Goal: Transaction & Acquisition: Subscribe to service/newsletter

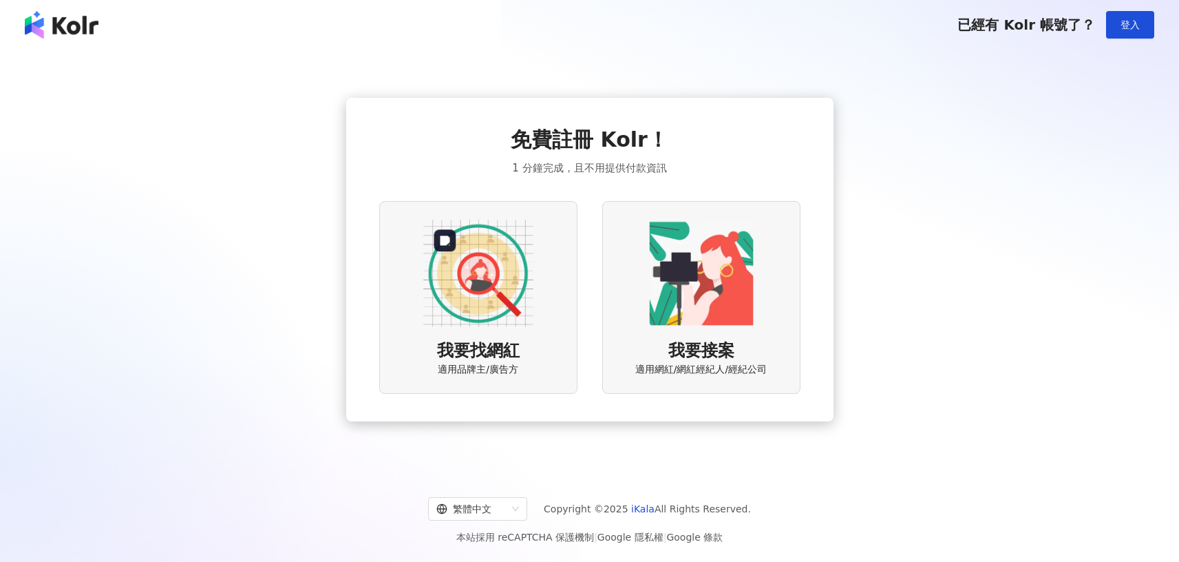
click at [484, 276] on img at bounding box center [478, 273] width 110 height 110
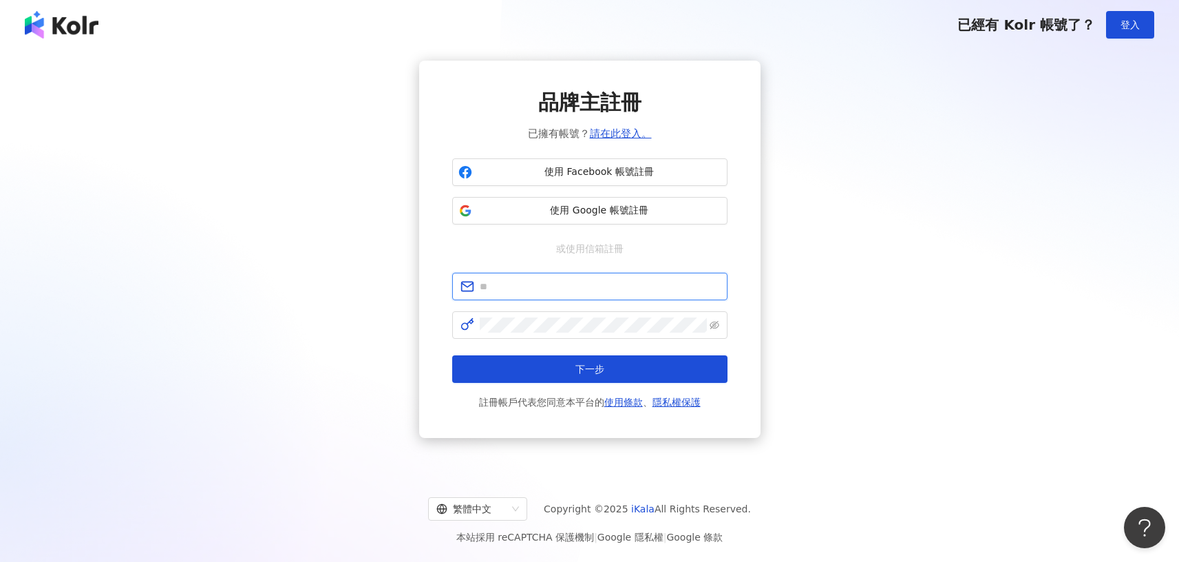
click at [626, 293] on input "text" at bounding box center [600, 286] width 240 height 15
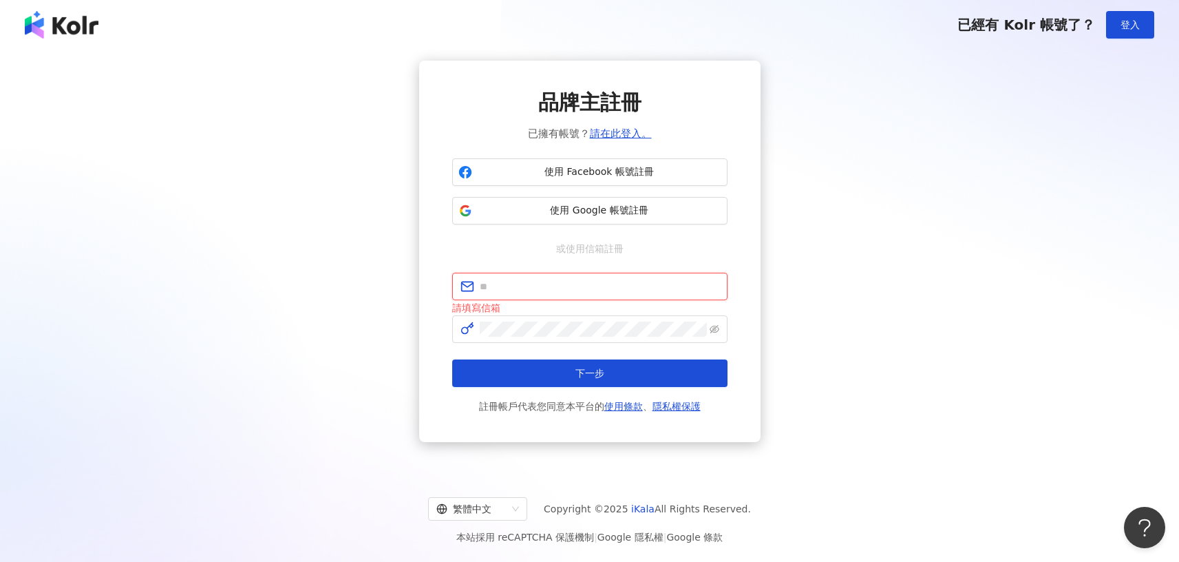
click at [548, 282] on input "text" at bounding box center [600, 286] width 240 height 15
paste input "**********"
type input "**********"
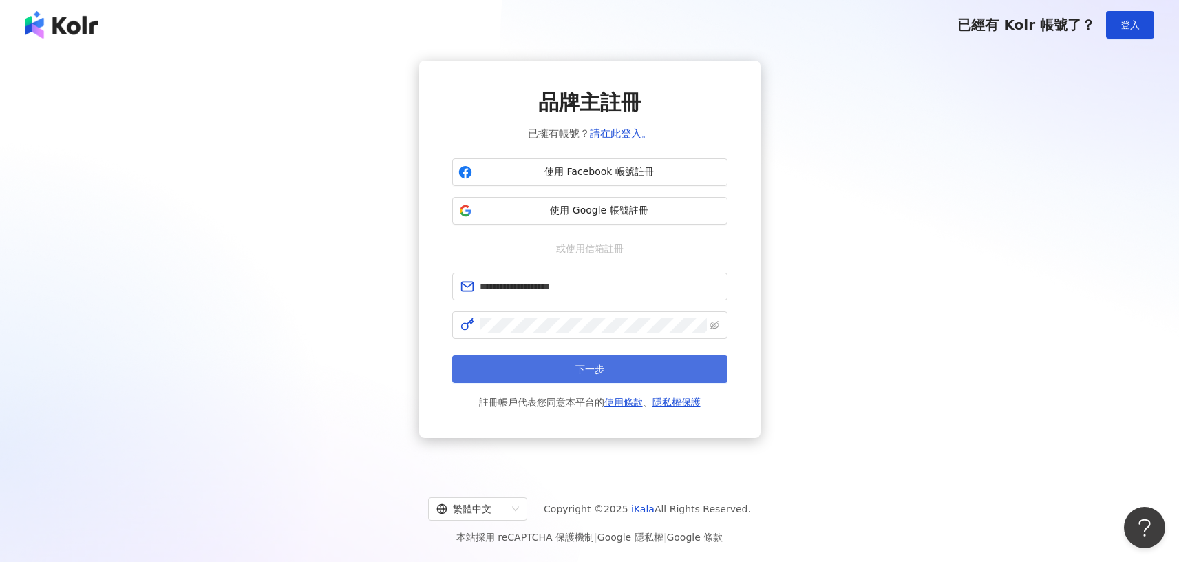
click at [538, 359] on button "下一步" at bounding box center [589, 369] width 275 height 28
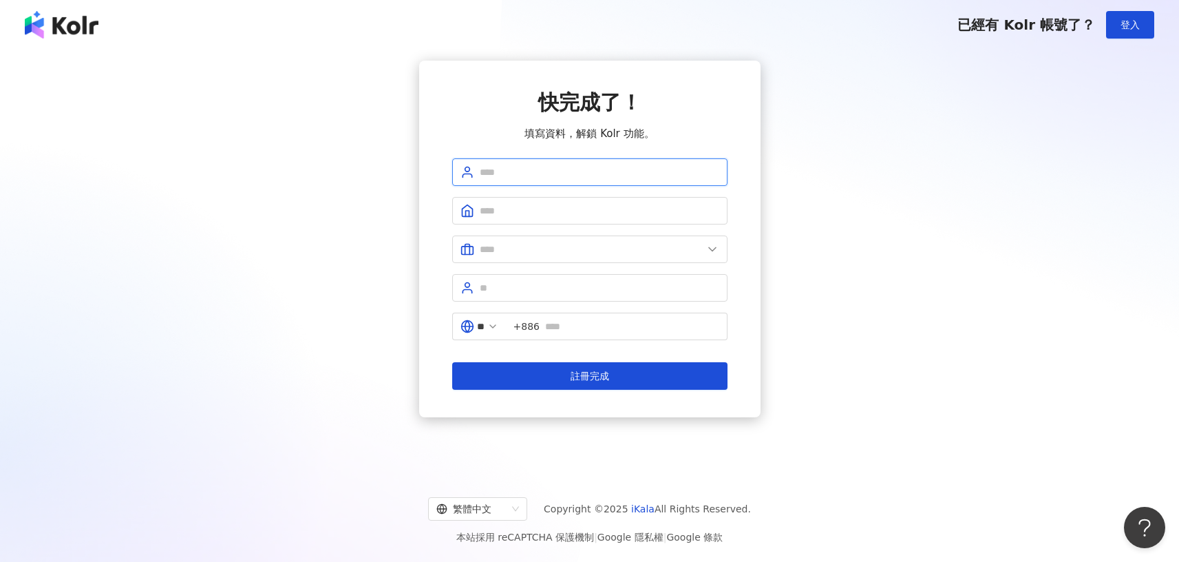
click at [625, 169] on input "text" at bounding box center [600, 172] width 240 height 15
type input "**********"
click at [591, 211] on input "text" at bounding box center [600, 210] width 240 height 15
type input "******"
click at [522, 249] on input "text" at bounding box center [591, 249] width 223 height 15
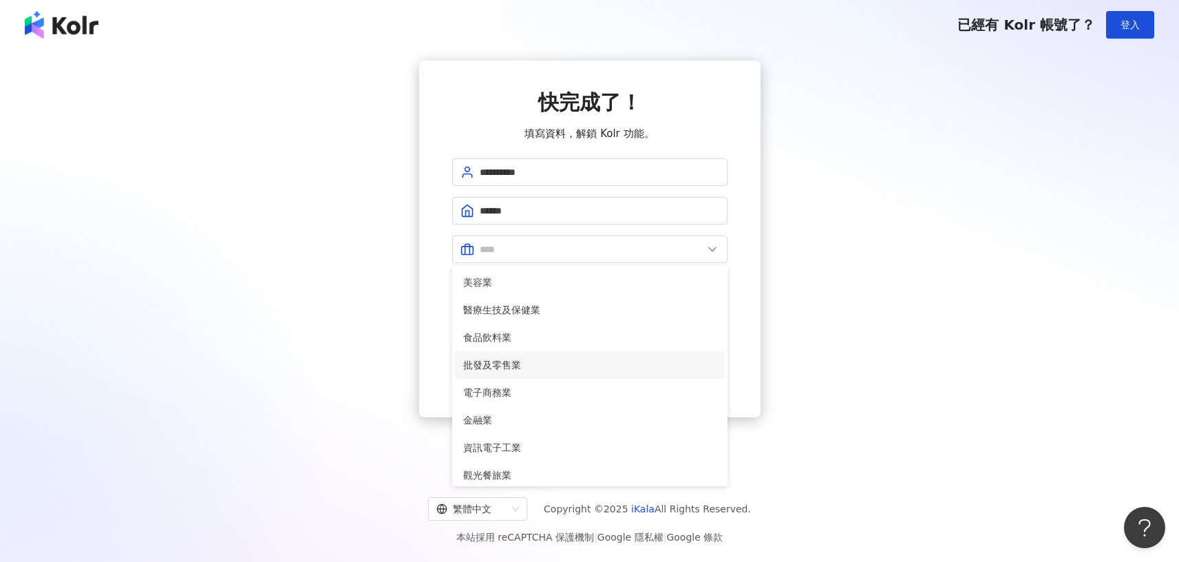
click at [562, 364] on span "批發及零售業" at bounding box center [589, 364] width 253 height 15
type input "******"
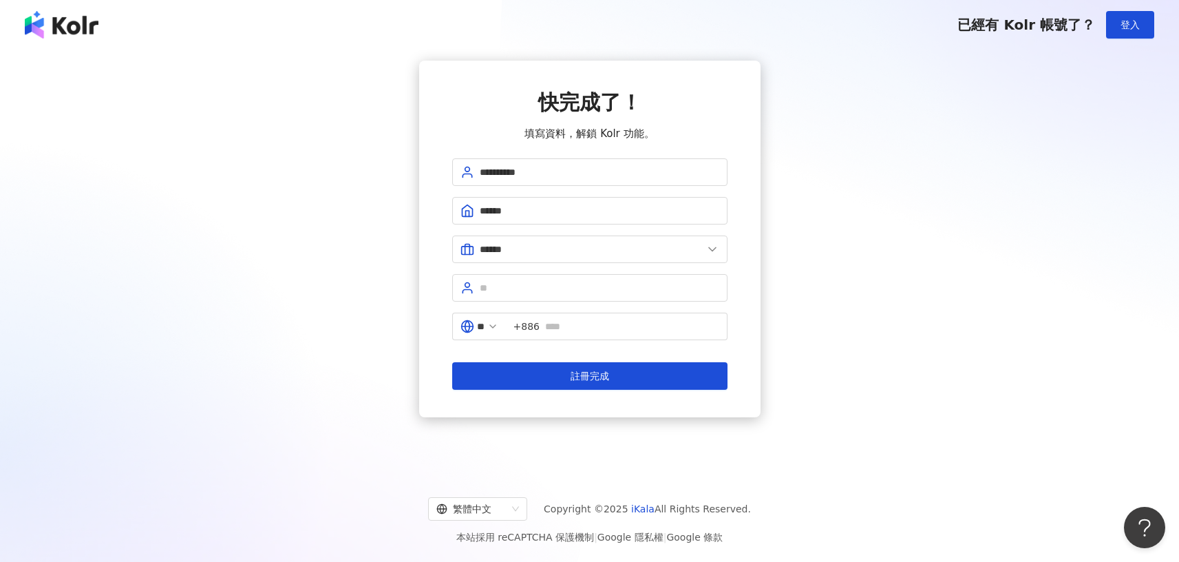
click at [581, 302] on form "**********" at bounding box center [589, 273] width 275 height 231
click at [586, 291] on input "text" at bounding box center [600, 287] width 240 height 15
type input "**"
click at [538, 327] on span "+886" at bounding box center [527, 326] width 26 height 15
click at [498, 330] on icon at bounding box center [492, 326] width 11 height 11
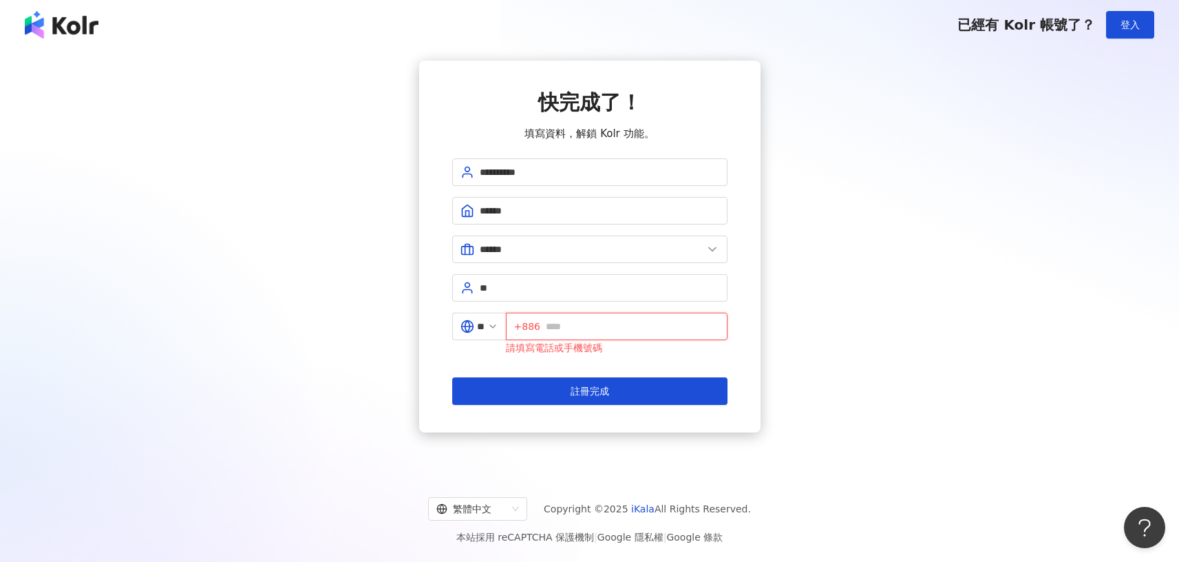
click at [584, 324] on input "text" at bounding box center [632, 326] width 173 height 15
click at [485, 326] on input "**" at bounding box center [481, 326] width 8 height 15
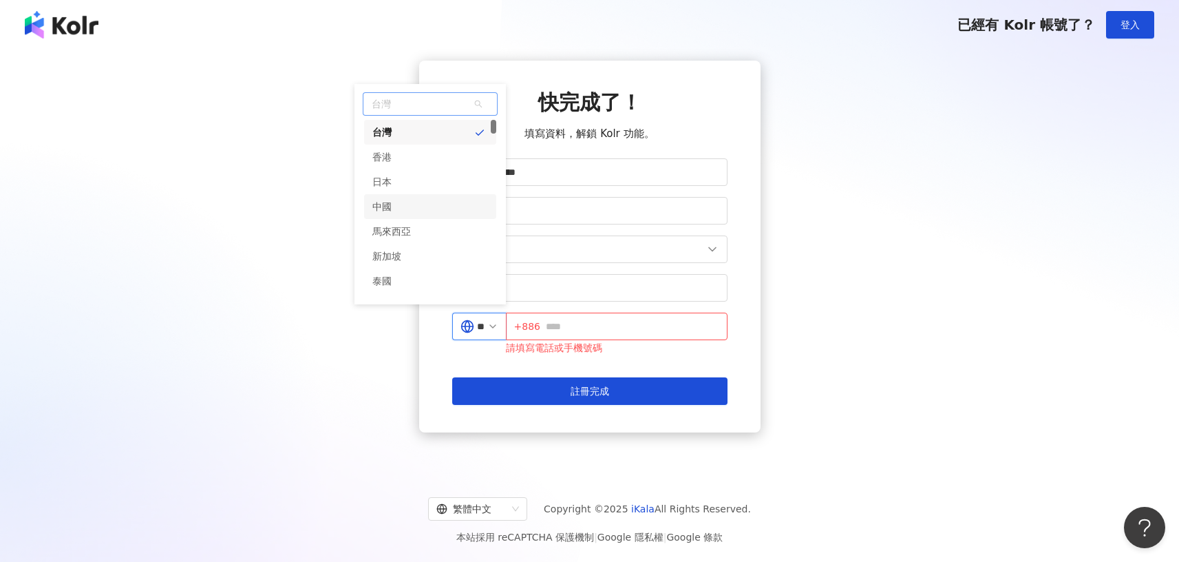
click at [418, 204] on div "中國" at bounding box center [430, 206] width 132 height 25
type input "**"
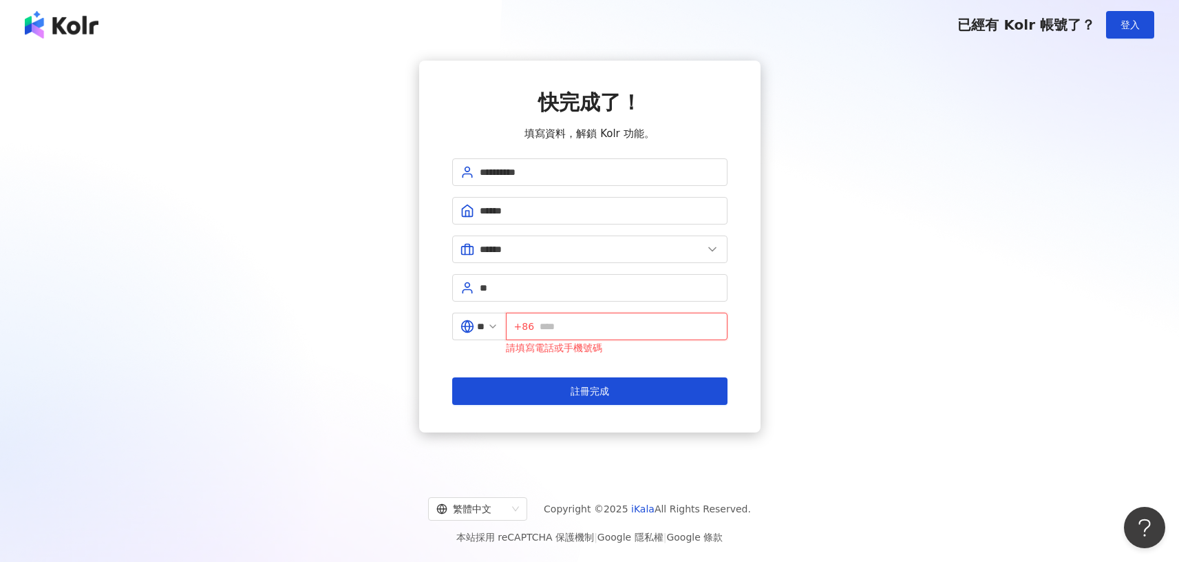
click at [586, 328] on input "text" at bounding box center [629, 326] width 179 height 15
type input "**********"
drag, startPoint x: 643, startPoint y: 397, endPoint x: 684, endPoint y: 402, distance: 40.9
click at [644, 397] on button "註冊完成" at bounding box center [589, 391] width 275 height 28
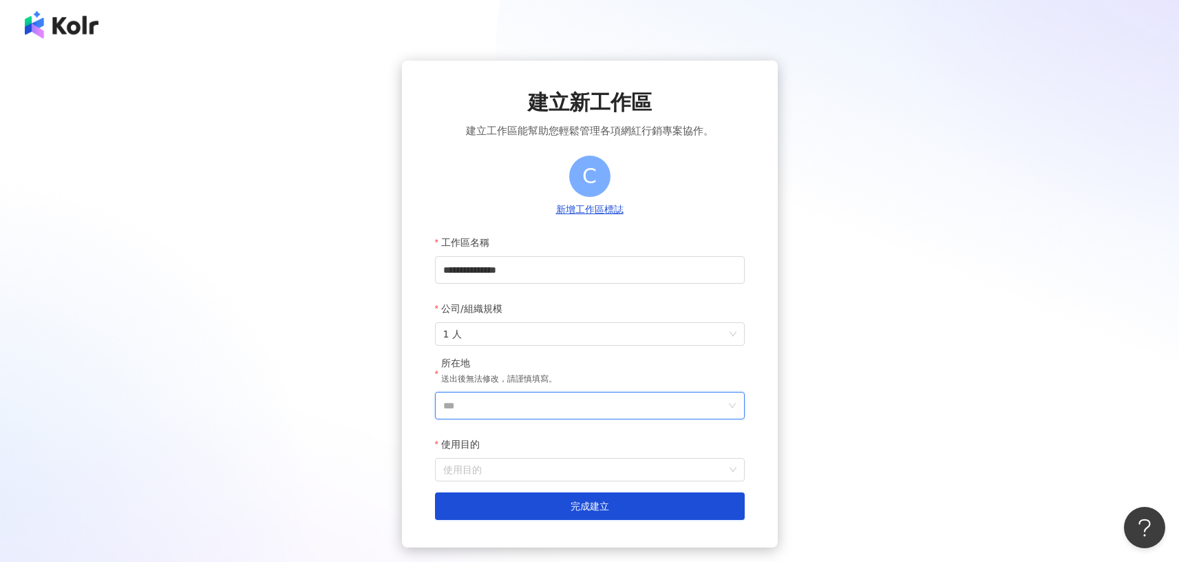
click at [514, 416] on input "***" at bounding box center [584, 405] width 282 height 26
click at [640, 288] on div "中國" at bounding box center [669, 285] width 132 height 25
click at [592, 476] on input "使用目的" at bounding box center [589, 470] width 293 height 22
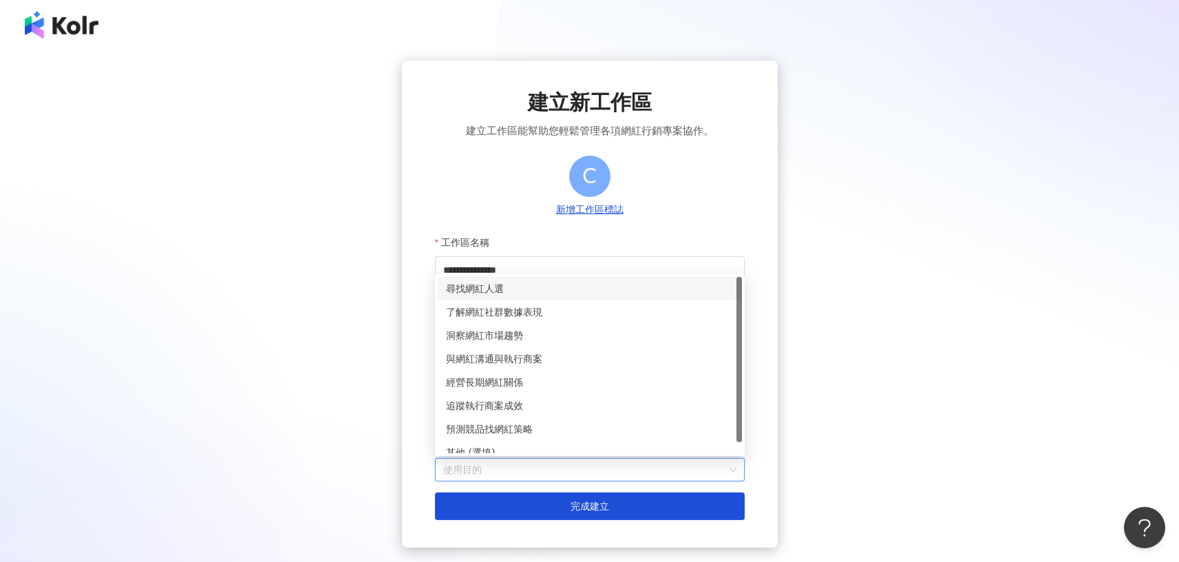
click at [564, 285] on div "尋找網紅人選" at bounding box center [590, 288] width 288 height 15
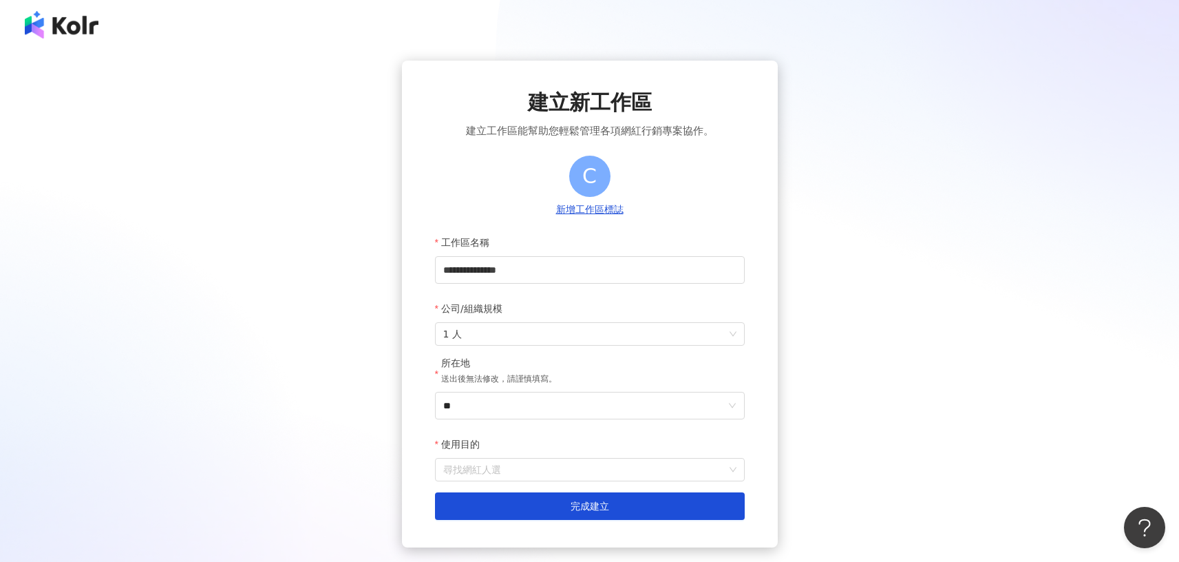
drag, startPoint x: 578, startPoint y: 463, endPoint x: 587, endPoint y: 454, distance: 12.7
click at [578, 464] on span "尋找網紅人選" at bounding box center [589, 470] width 293 height 22
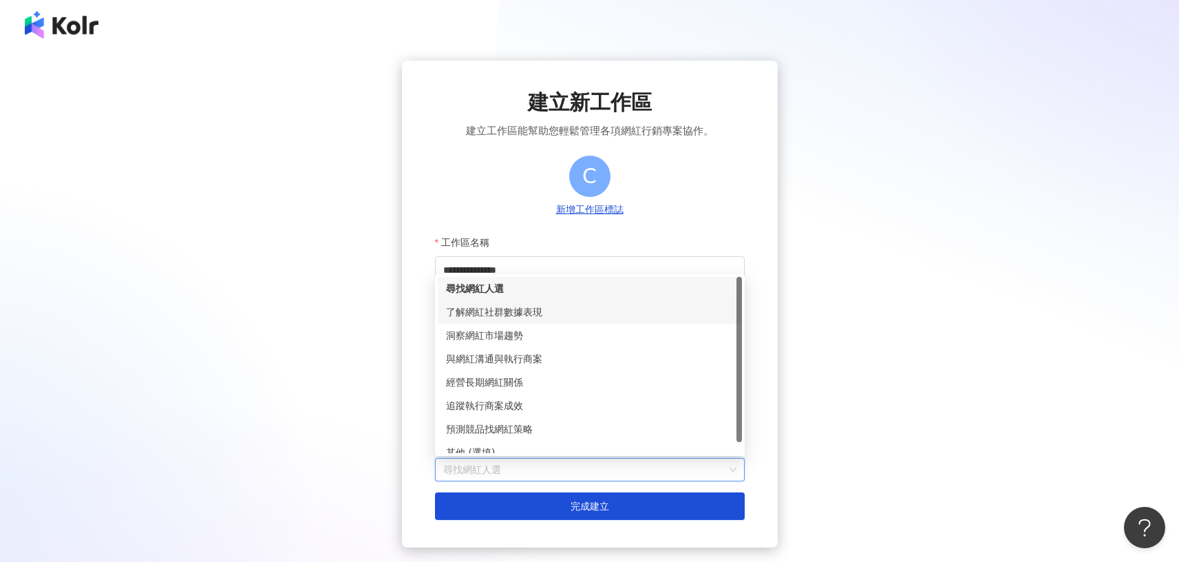
click at [582, 317] on div "了解網紅社群數據表現" at bounding box center [590, 311] width 288 height 15
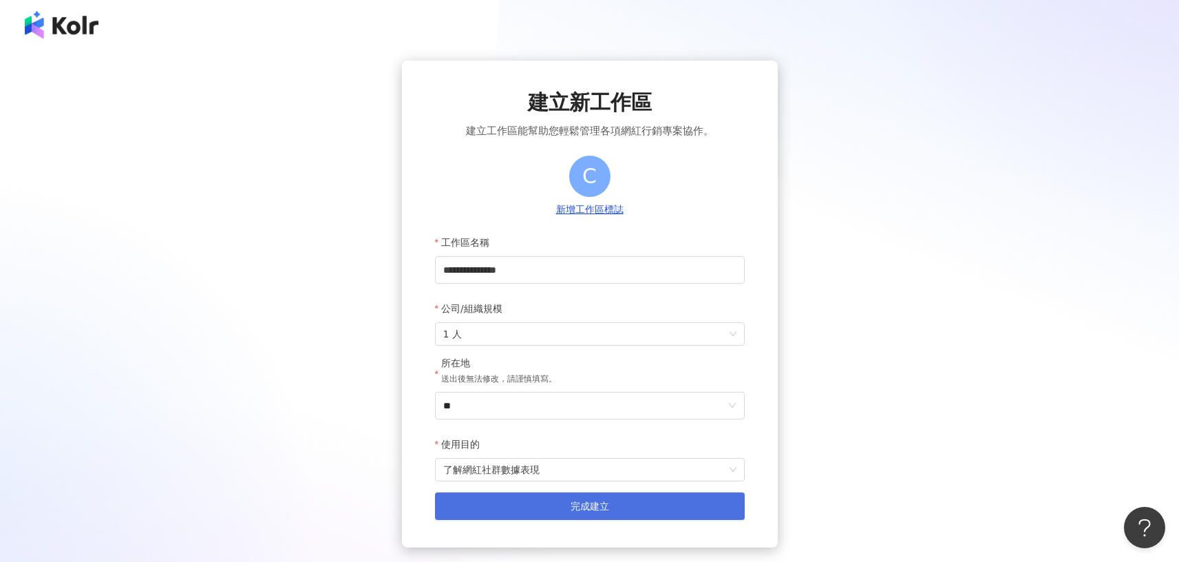
click at [602, 506] on span "完成建立" at bounding box center [590, 505] width 39 height 11
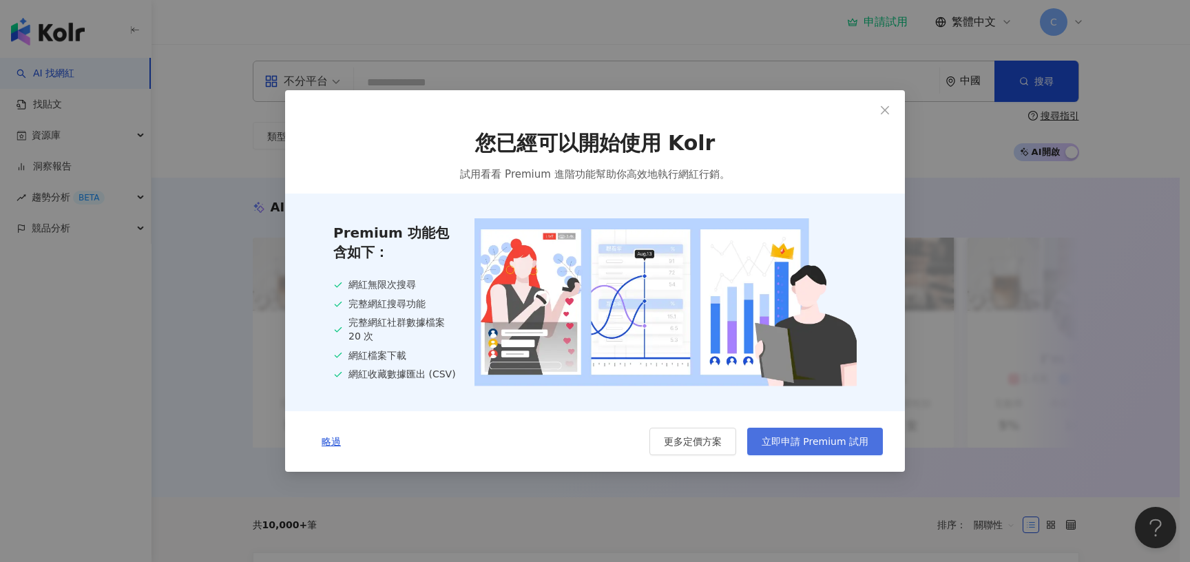
click at [825, 441] on span "立即申請 Premium 試用" at bounding box center [814, 441] width 107 height 11
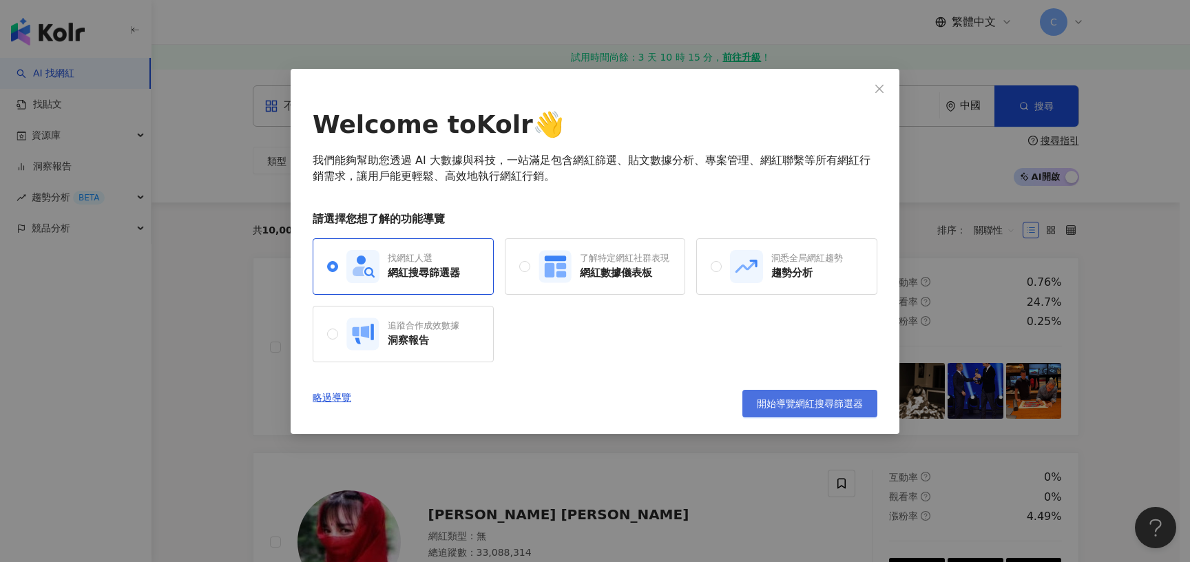
click at [798, 408] on span "開始導覽網紅搜尋篩選器" at bounding box center [810, 403] width 106 height 11
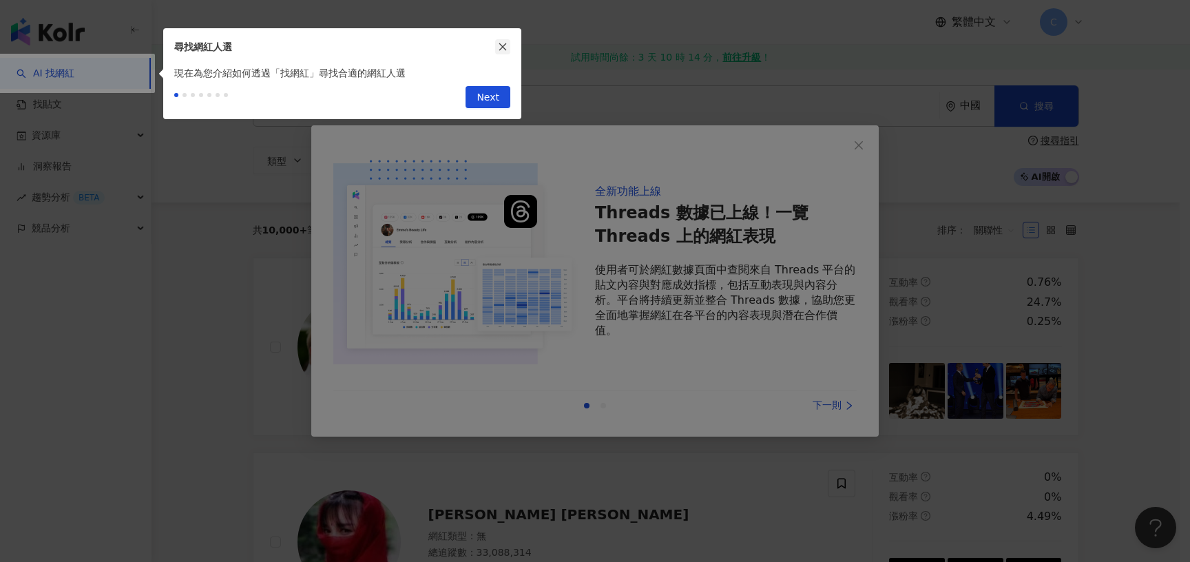
click at [503, 48] on icon "close" at bounding box center [503, 47] width 10 height 10
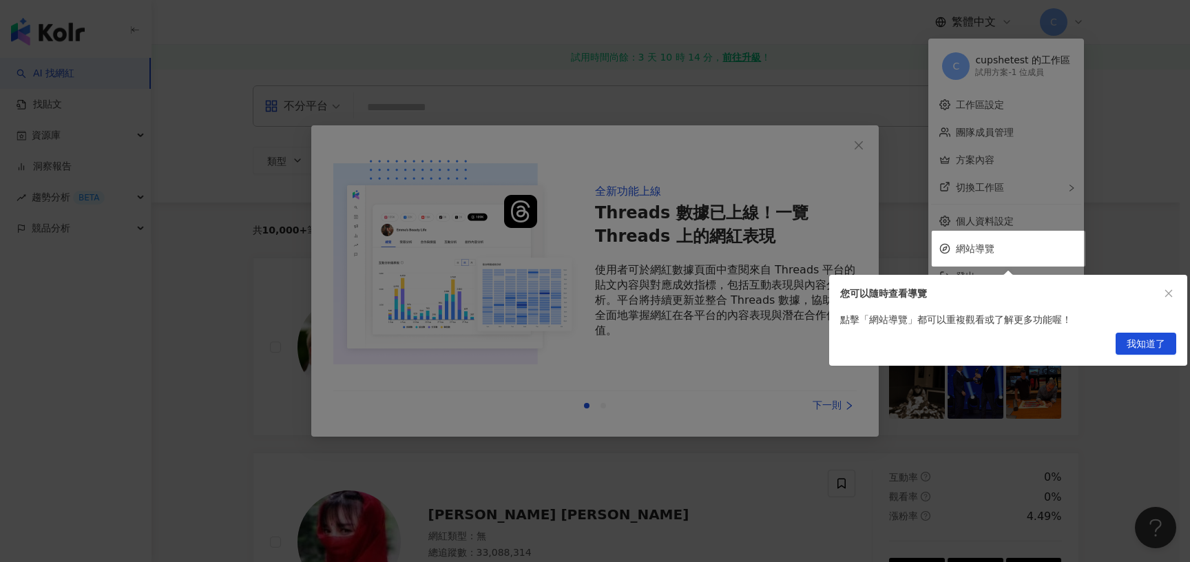
click at [862, 148] on div at bounding box center [595, 281] width 1190 height 562
click at [1158, 348] on span "我知道了" at bounding box center [1145, 344] width 39 height 22
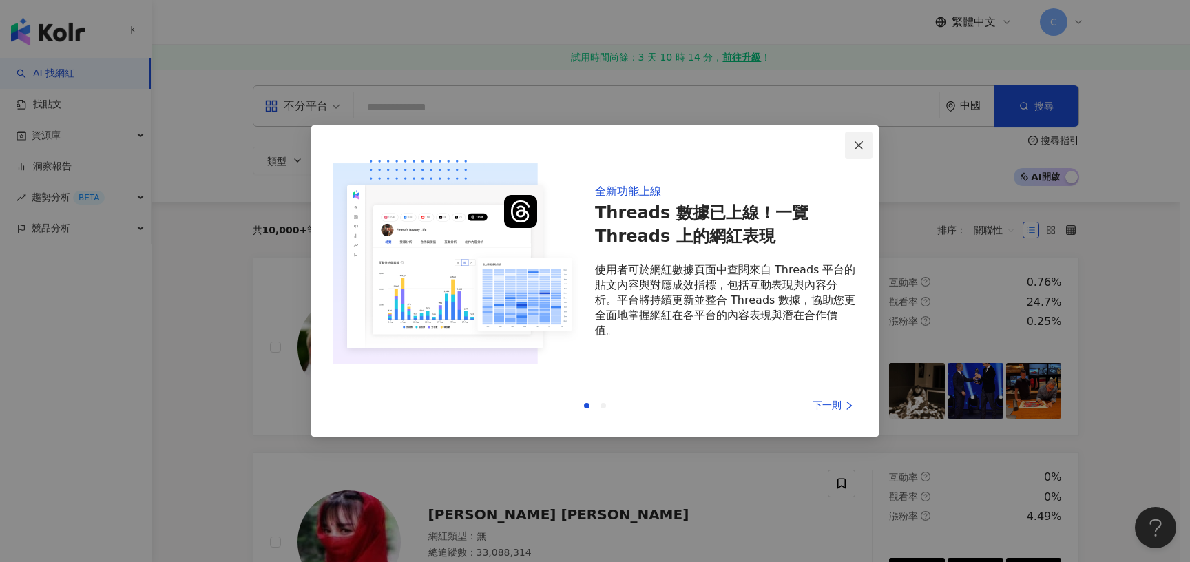
click at [860, 142] on icon "close" at bounding box center [858, 145] width 11 height 11
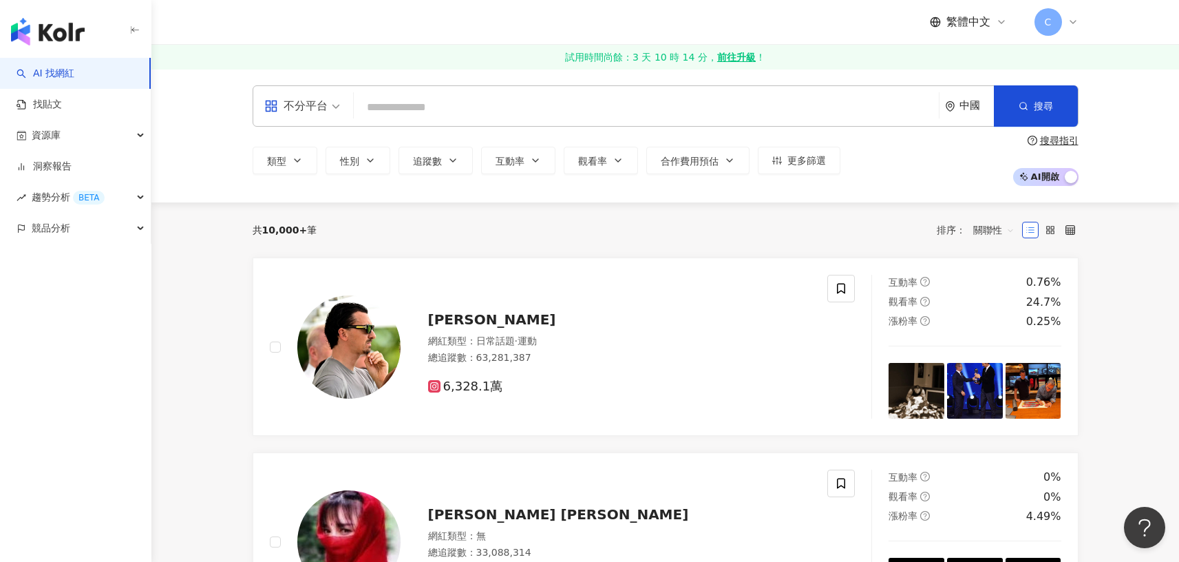
click at [518, 103] on input "search" at bounding box center [646, 107] width 574 height 26
paste input "**********"
type input "**********"
click at [574, 97] on input "search" at bounding box center [646, 107] width 574 height 26
paste input "**********"
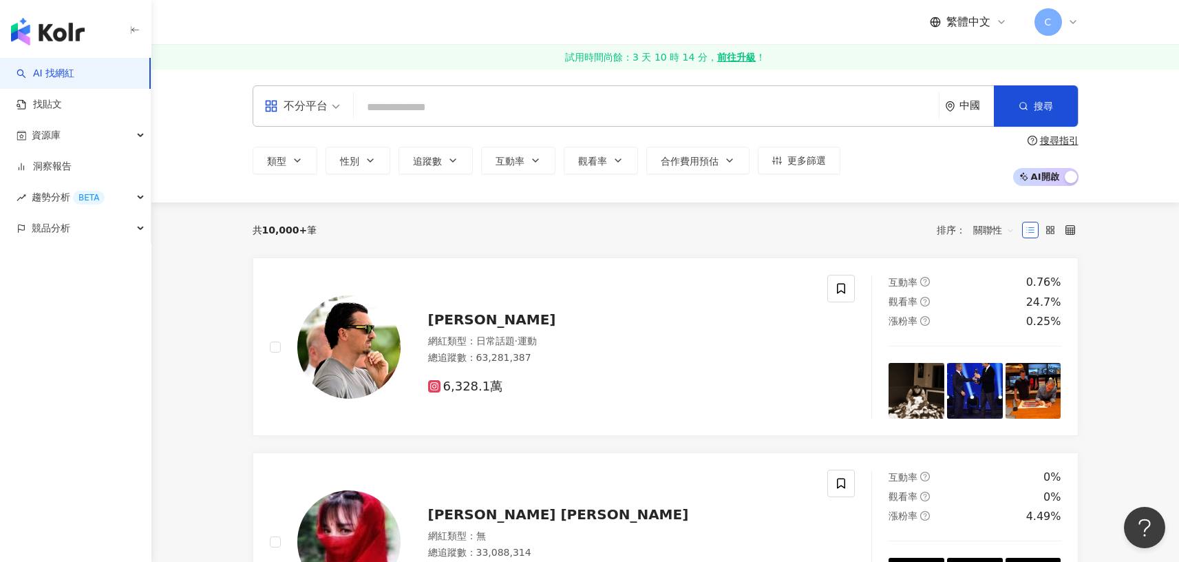
type input "**********"
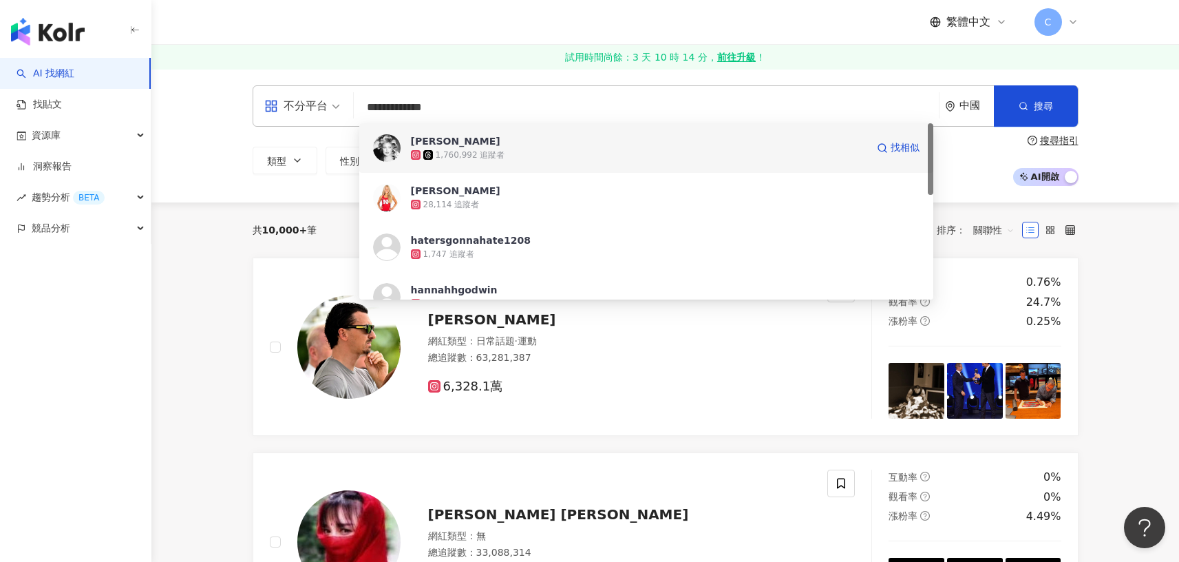
click at [570, 156] on div "1,760,992 追蹤者" at bounding box center [639, 155] width 456 height 14
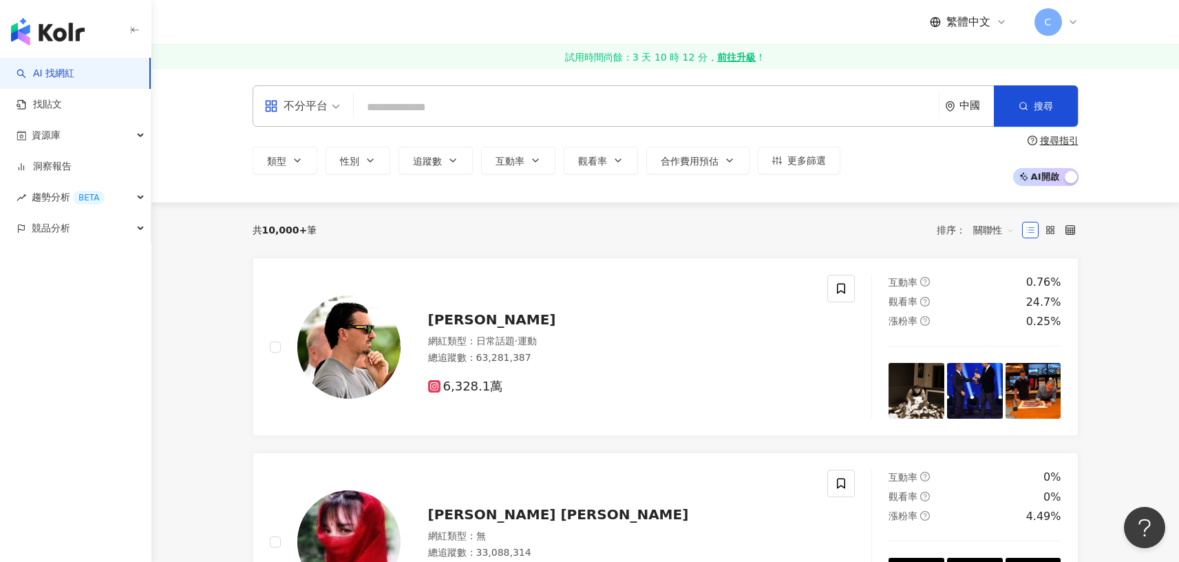
click at [452, 98] on input "search" at bounding box center [646, 107] width 574 height 26
paste input "**********"
type input "**********"
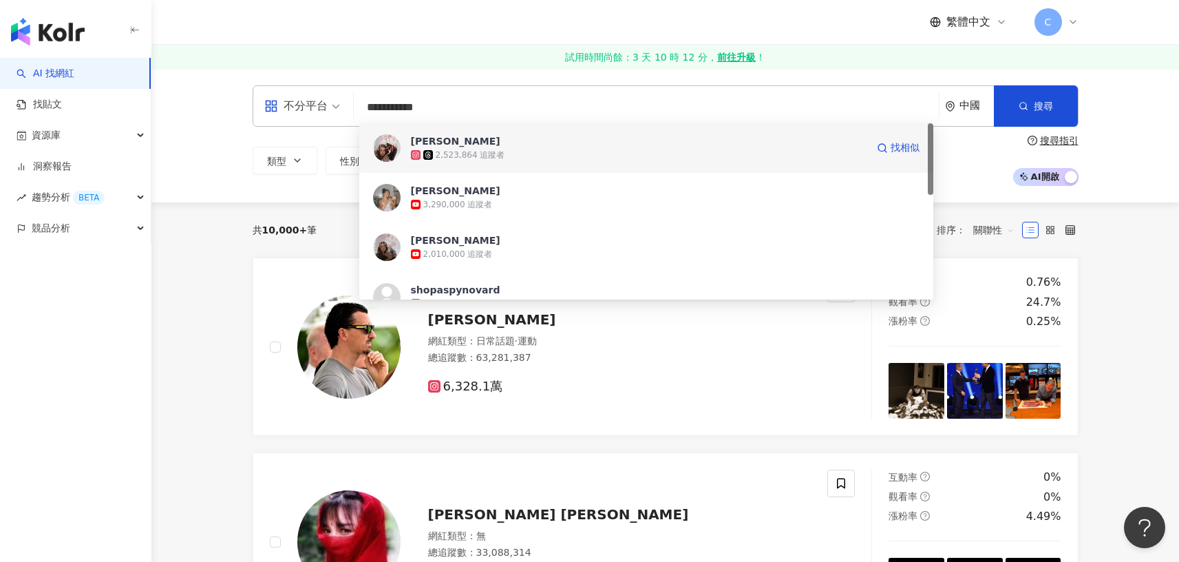
click at [518, 149] on div "2,523,864 追蹤者" at bounding box center [639, 155] width 456 height 14
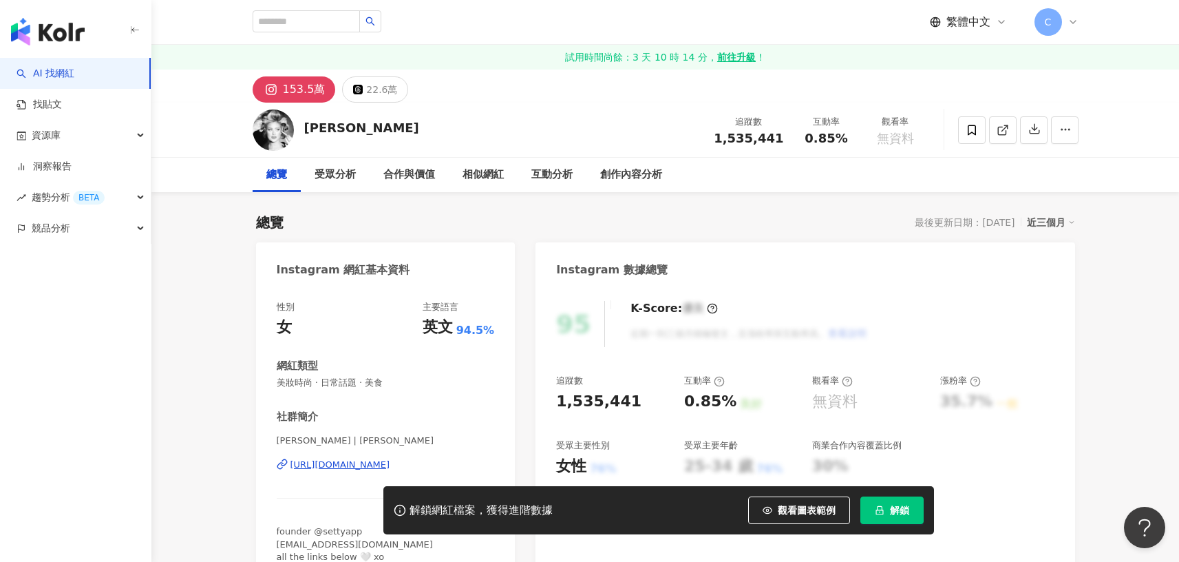
click at [894, 507] on span "解鎖" at bounding box center [899, 510] width 19 height 11
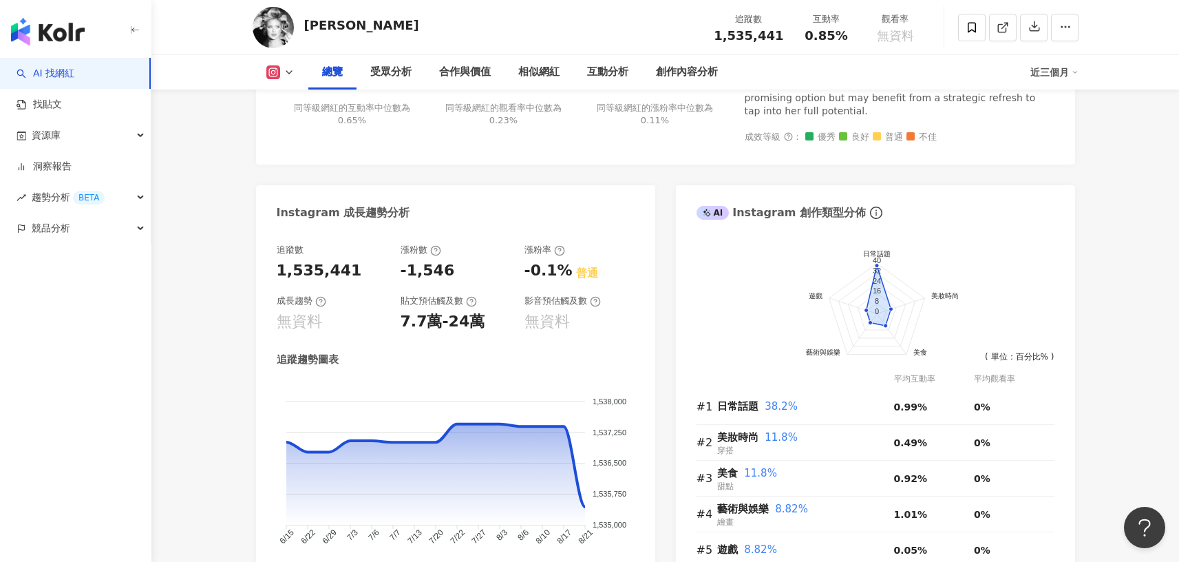
scroll to position [680, 0]
click at [1037, 78] on div "近三個月" at bounding box center [1055, 72] width 48 height 22
click at [1054, 136] on link "近六個月" at bounding box center [1061, 130] width 39 height 15
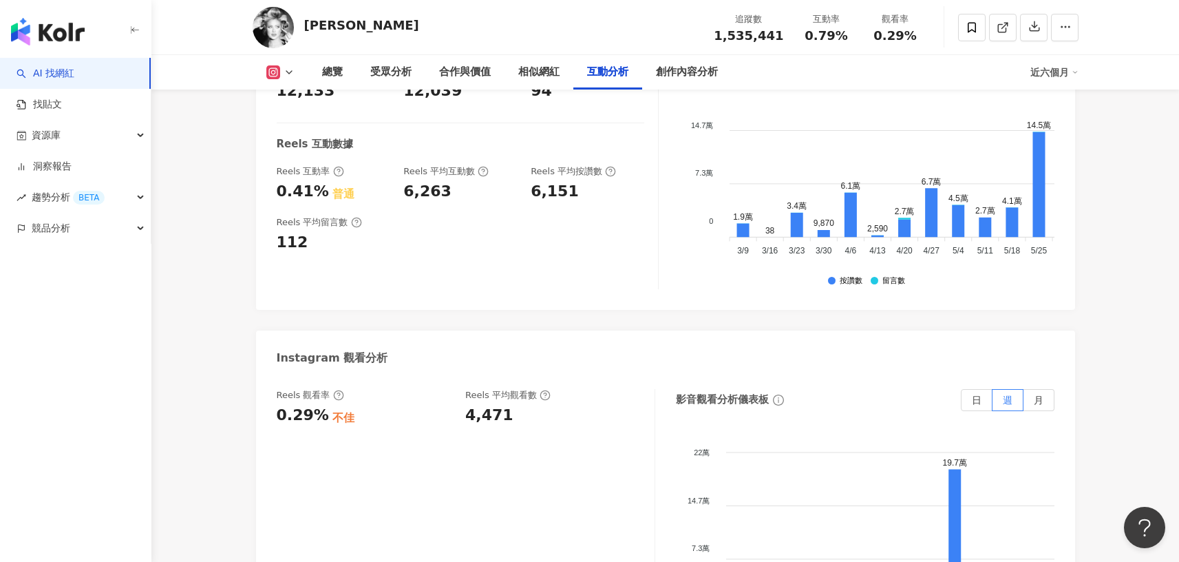
scroll to position [2971, 0]
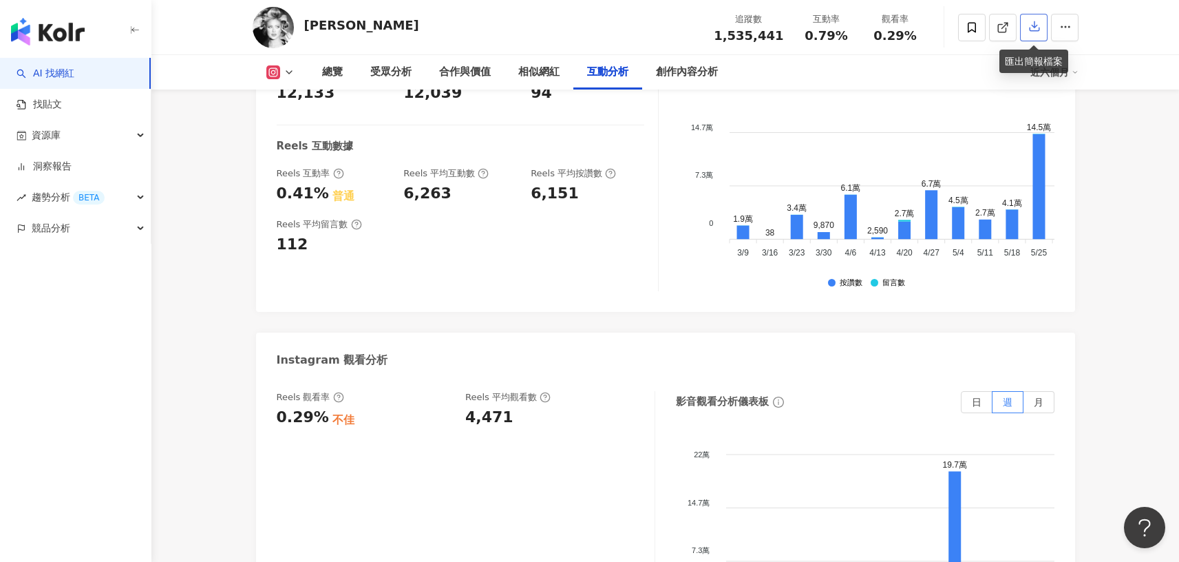
click at [1026, 29] on button "button" at bounding box center [1034, 28] width 28 height 28
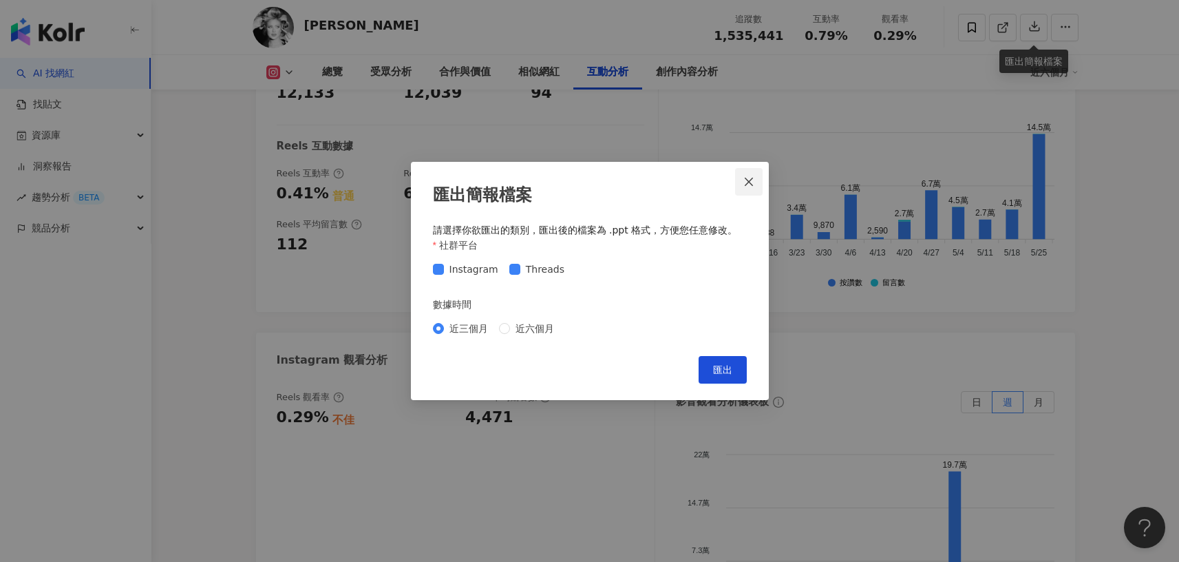
click at [750, 180] on icon "close" at bounding box center [749, 182] width 8 height 8
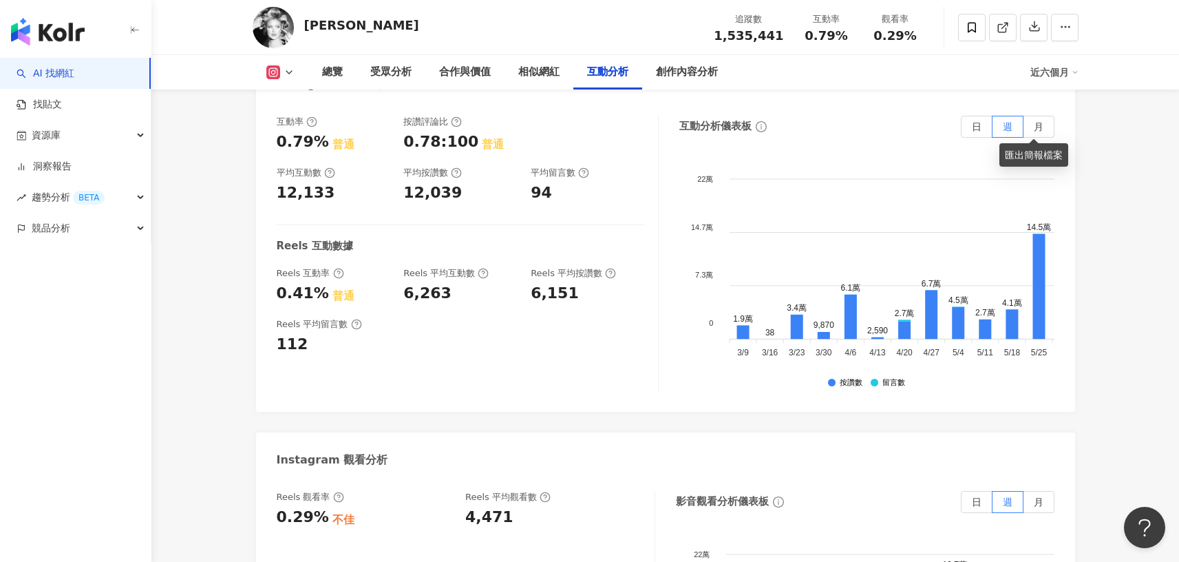
scroll to position [2520, 0]
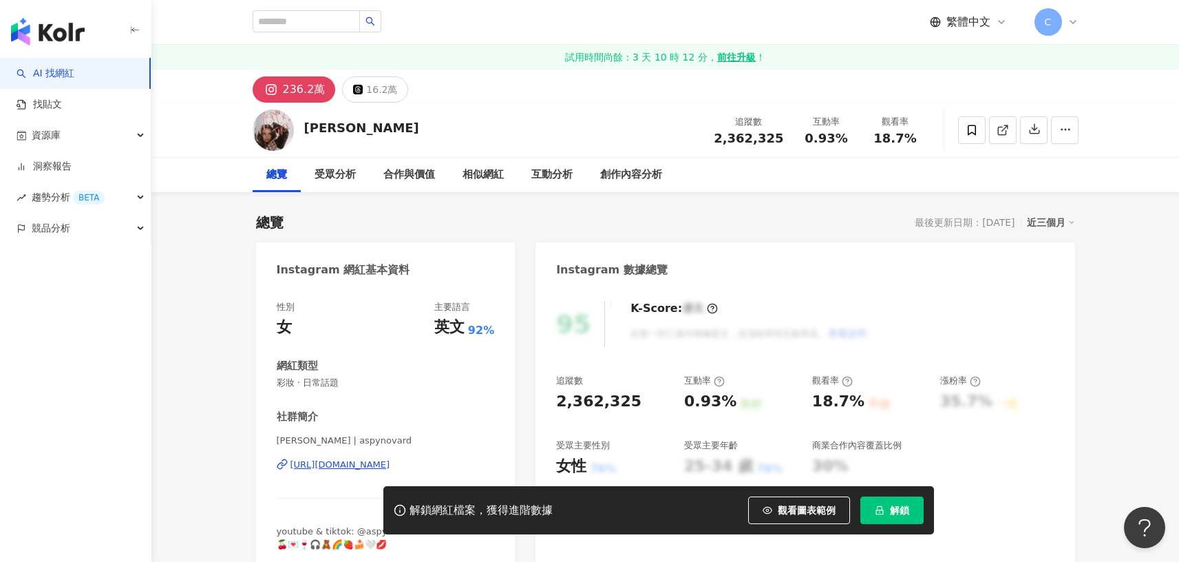
click at [902, 503] on button "解鎖" at bounding box center [892, 510] width 63 height 28
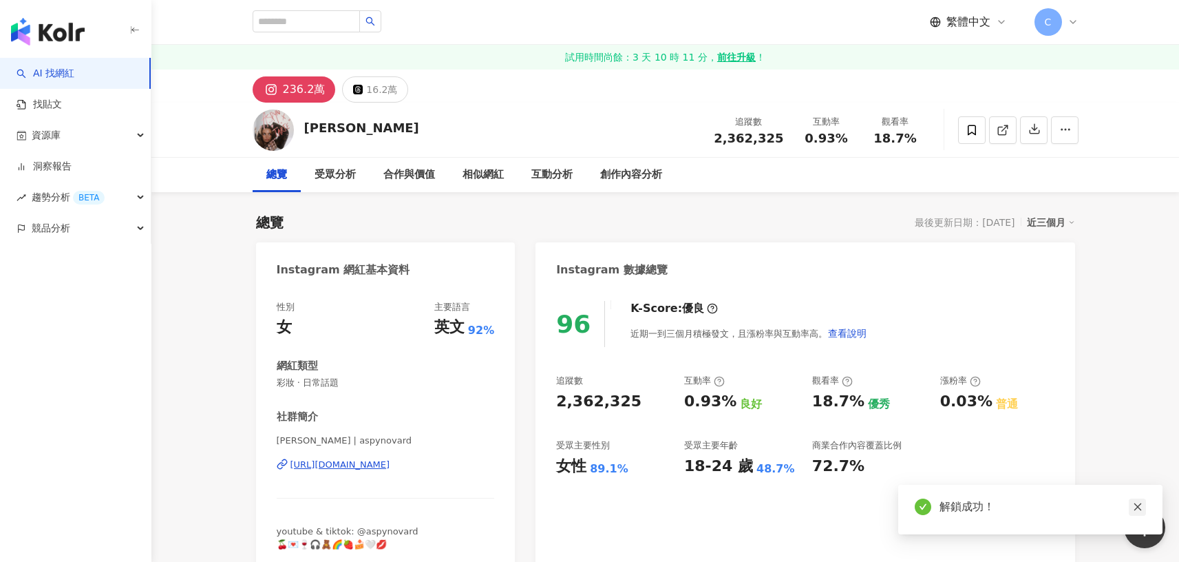
click at [1139, 509] on icon "close" at bounding box center [1138, 507] width 8 height 8
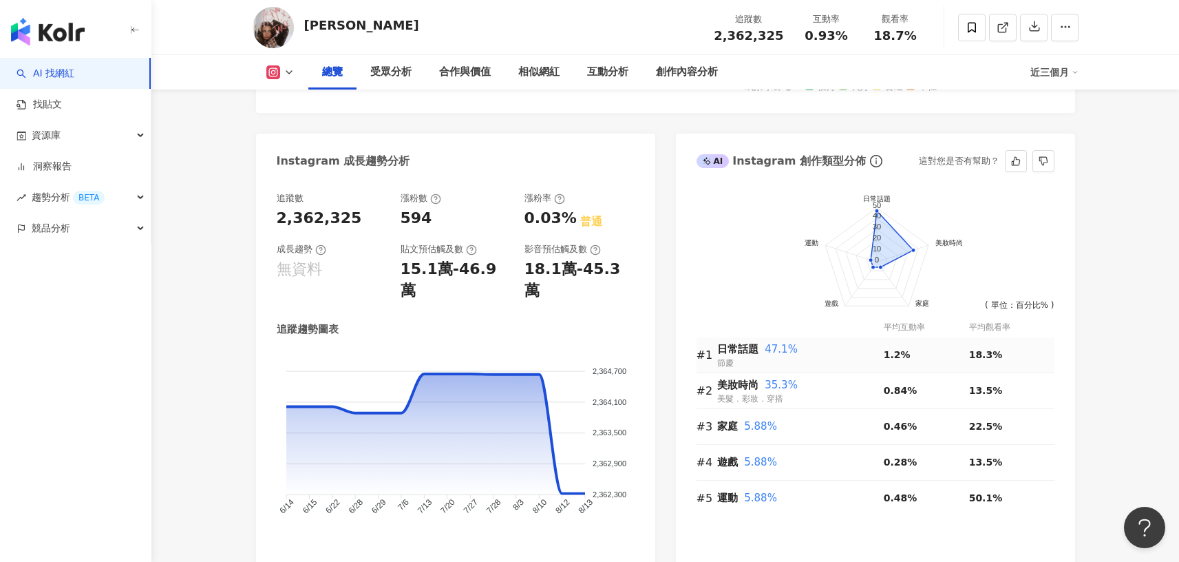
scroll to position [728, 0]
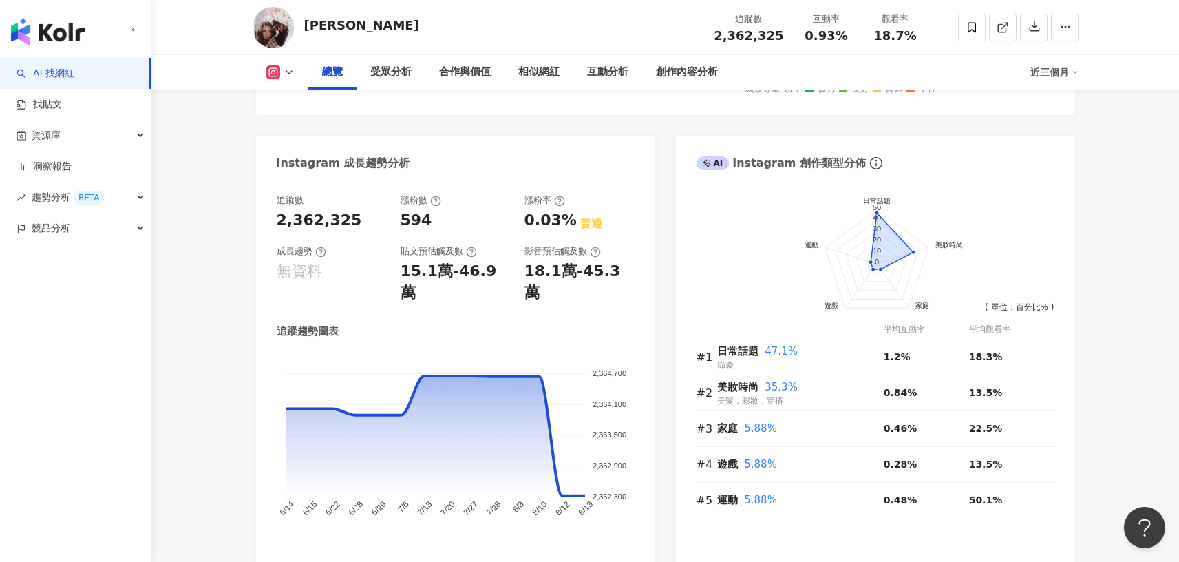
click at [1051, 83] on div "近三個月" at bounding box center [1055, 72] width 48 height 22
click at [1054, 125] on link "近六個月" at bounding box center [1061, 130] width 39 height 15
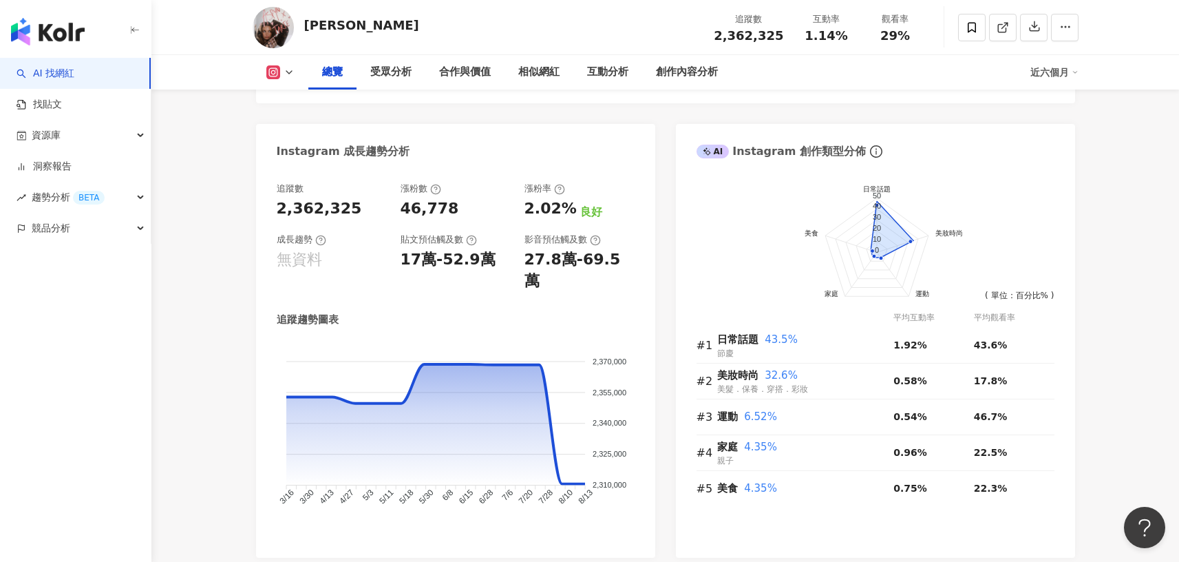
click at [697, 284] on foreignobject at bounding box center [876, 258] width 358 height 179
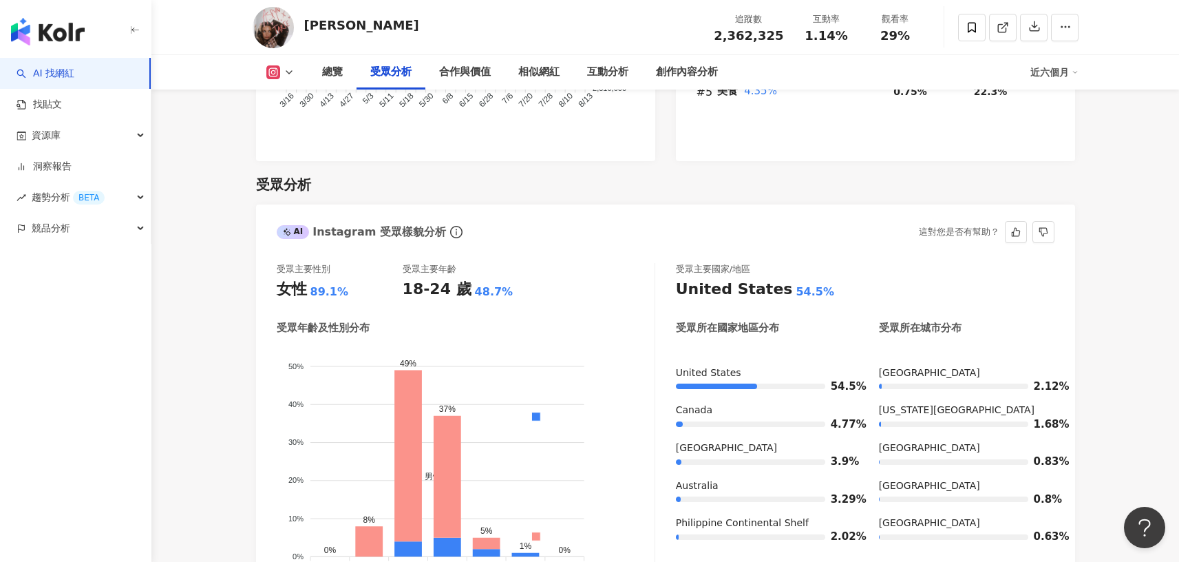
scroll to position [1178, 0]
click at [54, 44] on img "button" at bounding box center [48, 32] width 74 height 28
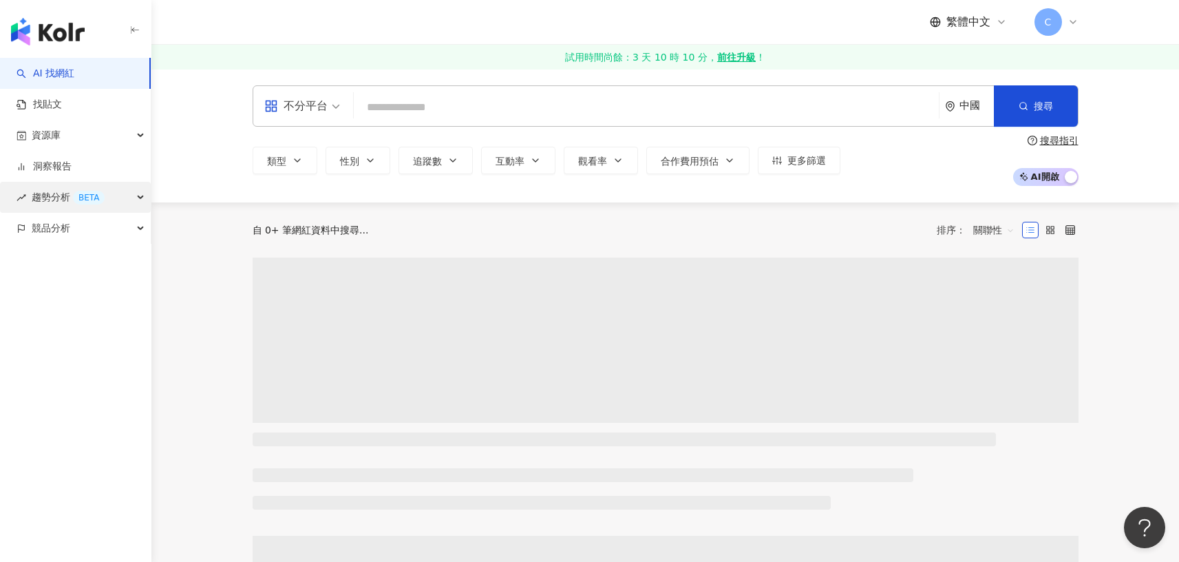
click at [92, 200] on div "BETA" at bounding box center [89, 198] width 32 height 14
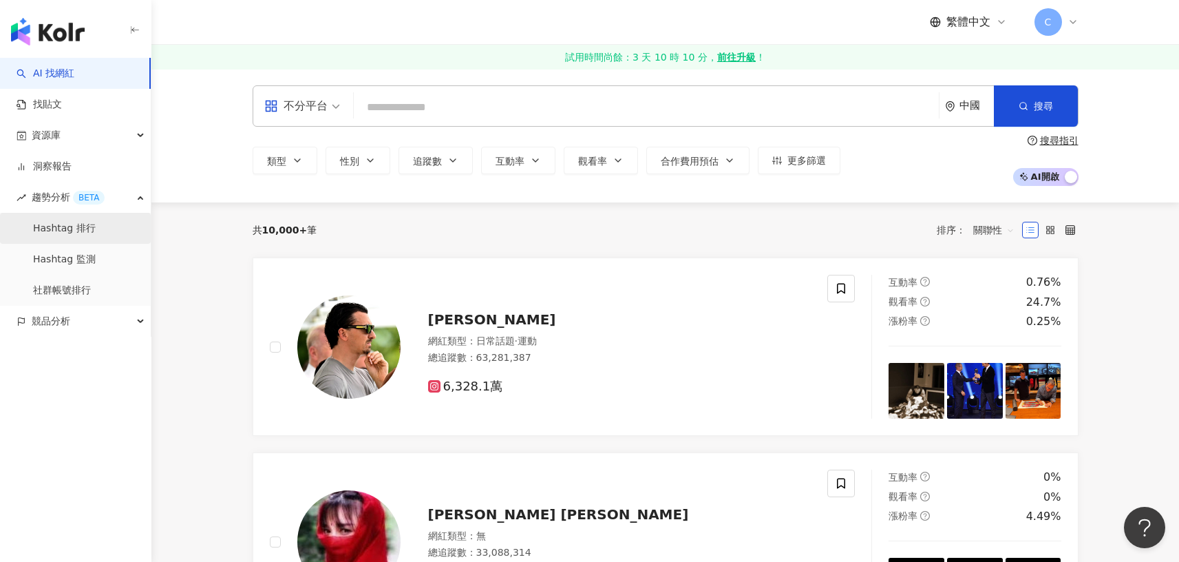
click at [96, 224] on link "Hashtag 排行" at bounding box center [64, 229] width 63 height 14
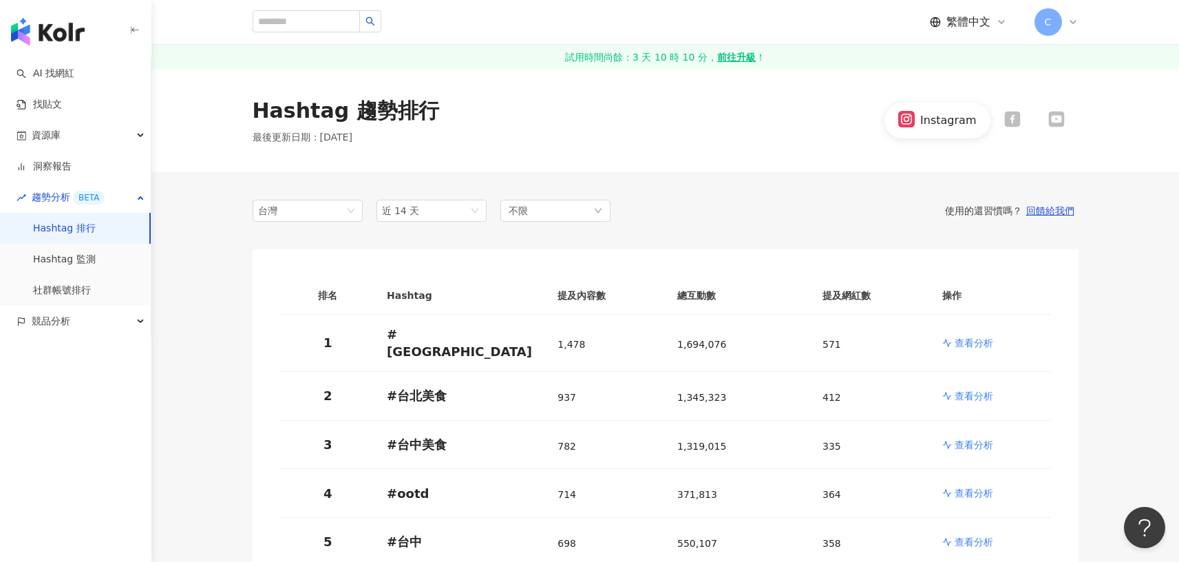
click at [1010, 125] on icon at bounding box center [1012, 120] width 16 height 16
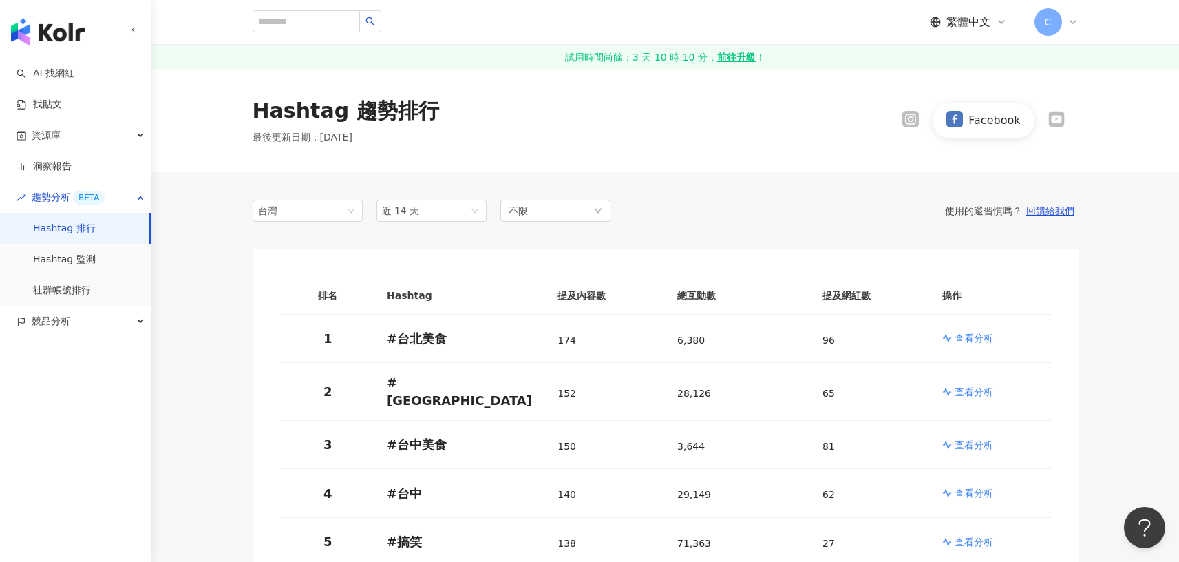
click at [741, 60] on strong "前往升級" at bounding box center [736, 57] width 39 height 14
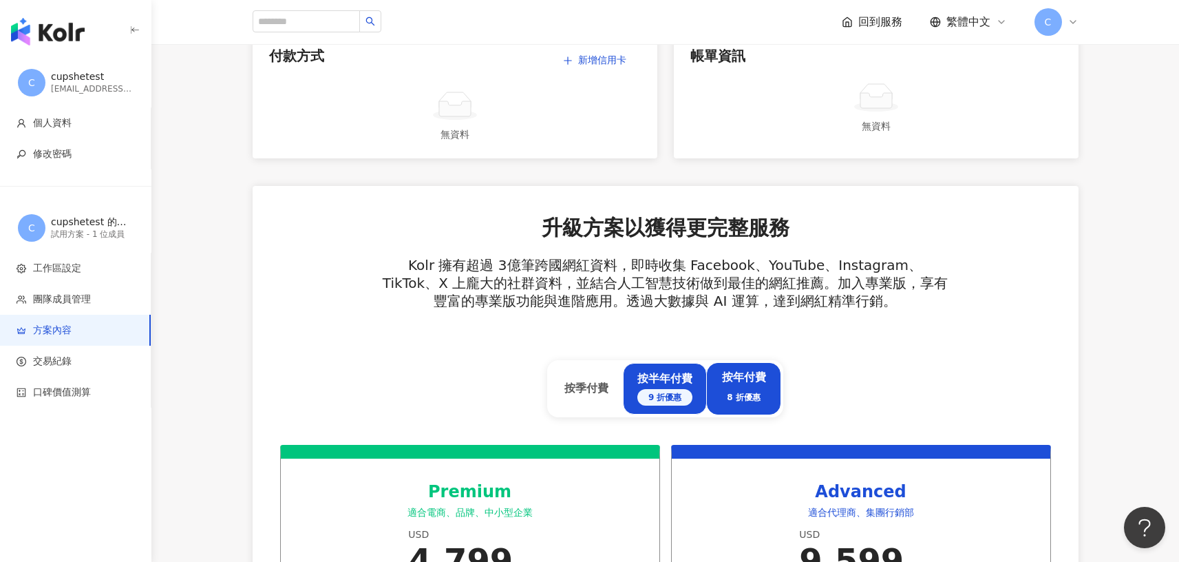
scroll to position [371, 0]
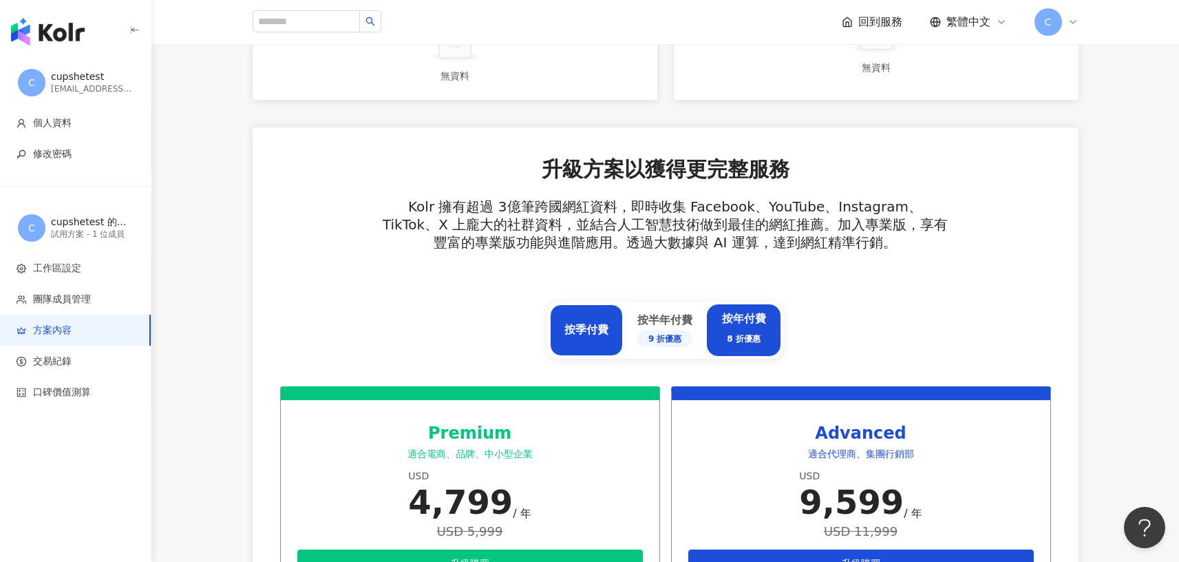
click at [618, 339] on div "按季付費" at bounding box center [586, 330] width 73 height 52
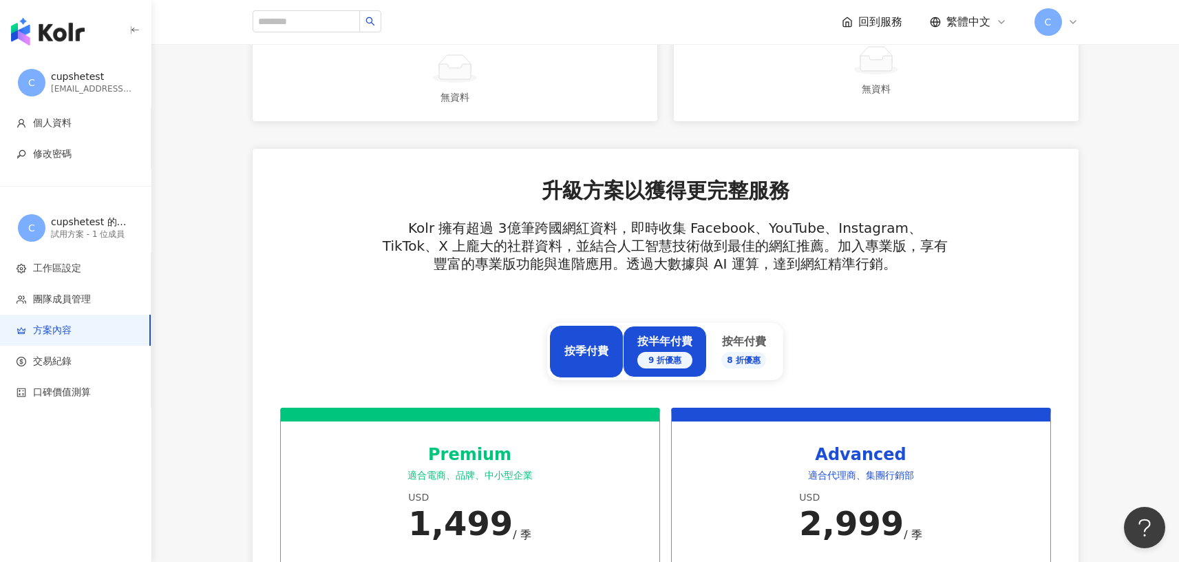
scroll to position [622, 0]
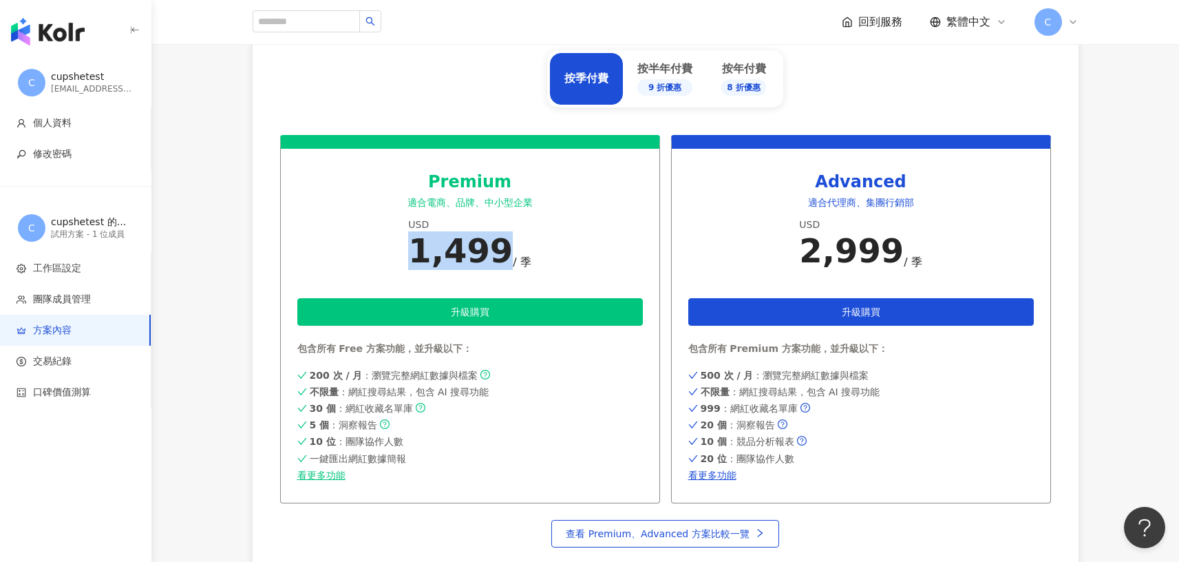
drag, startPoint x: 424, startPoint y: 254, endPoint x: 500, endPoint y: 254, distance: 75.7
click at [500, 254] on div "1,499" at bounding box center [460, 250] width 105 height 39
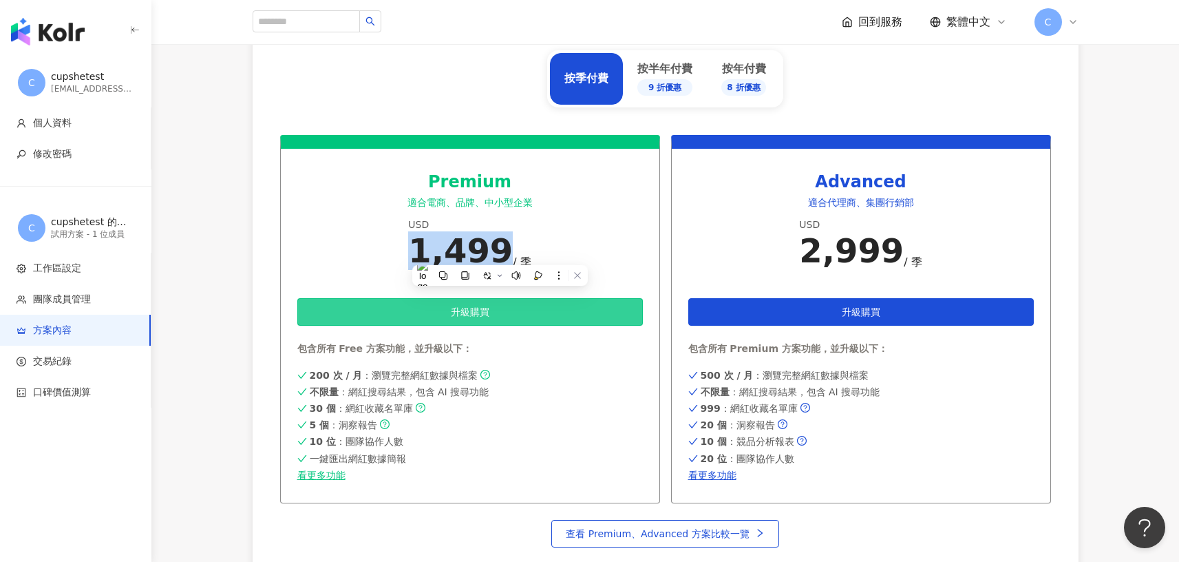
click at [588, 319] on button "升級購買" at bounding box center [470, 312] width 346 height 28
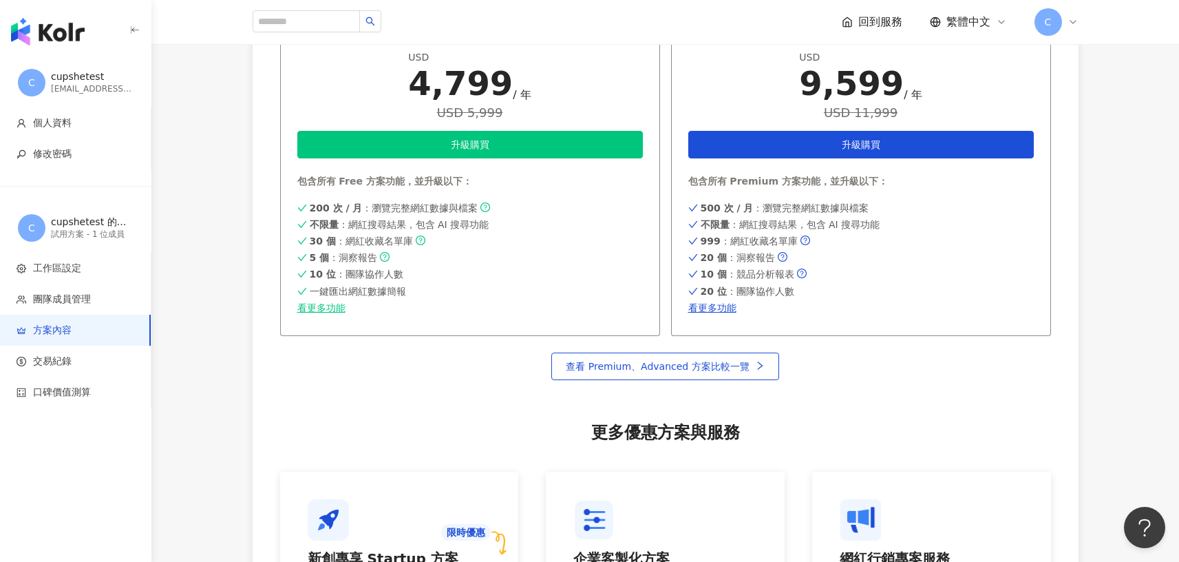
scroll to position [322, 0]
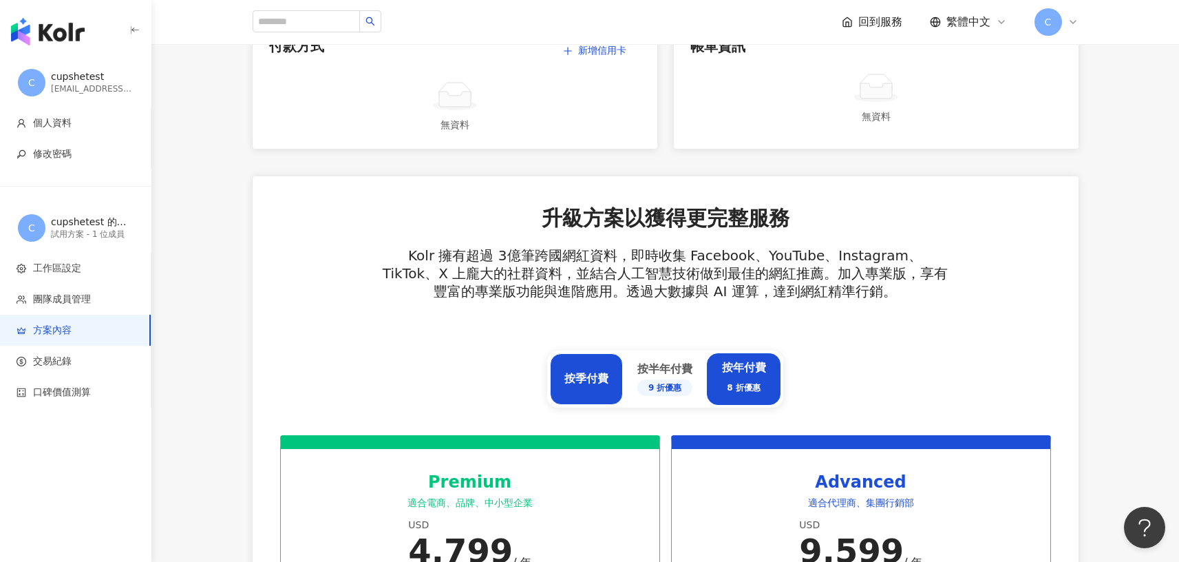
click at [588, 371] on div "按季付費" at bounding box center [587, 378] width 44 height 15
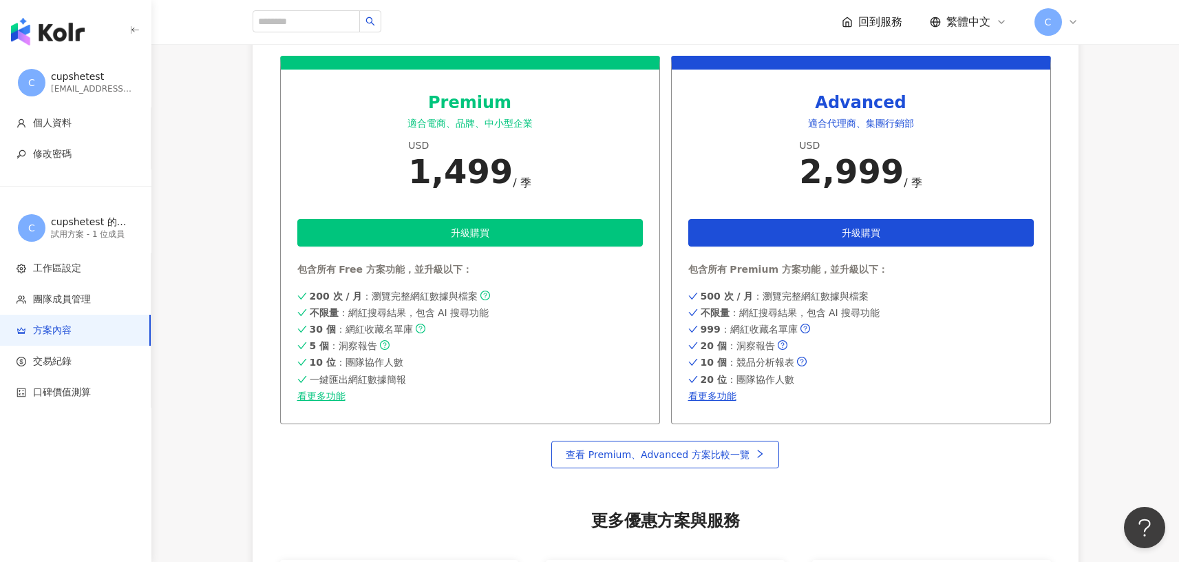
scroll to position [704, 0]
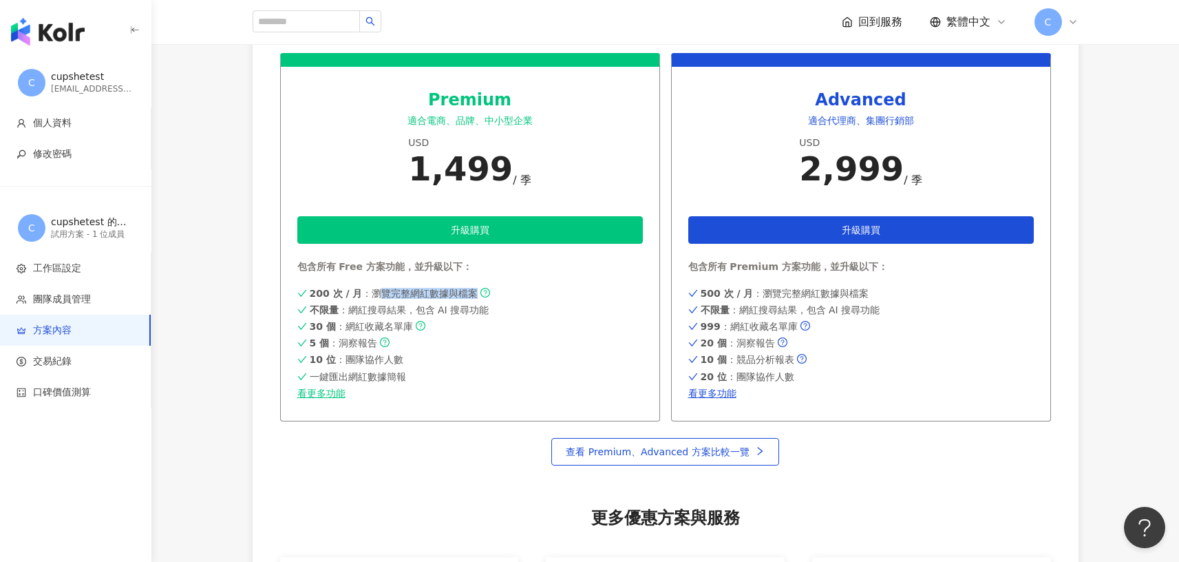
drag, startPoint x: 373, startPoint y: 291, endPoint x: 474, endPoint y: 299, distance: 100.8
click at [474, 299] on div "200 次 / 月 ：瀏覽完整網紅數據與檔案 不限量 ：網紅搜尋結果，包含 AI 搜尋功能 30 個 ：網紅收藏名單庫 5 個 ：洞察報告 10 位 ：團隊協…" at bounding box center [470, 342] width 346 height 114
click at [425, 298] on span "200 次 / 月 ：瀏覽完整網紅數據與檔案" at bounding box center [394, 293] width 169 height 11
drag, startPoint x: 351, startPoint y: 310, endPoint x: 487, endPoint y: 317, distance: 135.8
click at [487, 317] on div "200 次 / 月 ：瀏覽完整網紅數據與檔案 不限量 ：網紅搜尋結果，包含 AI 搜尋功能 30 個 ：網紅收藏名單庫 5 個 ：洞察報告 10 位 ：團隊協…" at bounding box center [470, 342] width 346 height 114
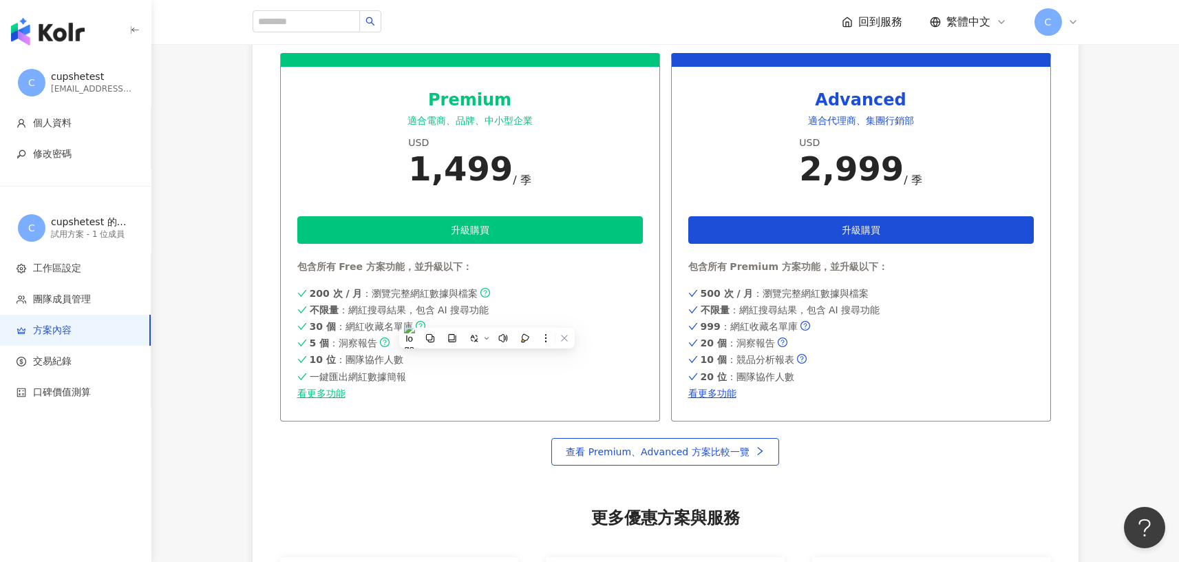
click at [551, 322] on div "30 個 ：網紅收藏名單庫" at bounding box center [470, 326] width 346 height 11
click at [338, 396] on link "看更多功能" at bounding box center [470, 393] width 346 height 11
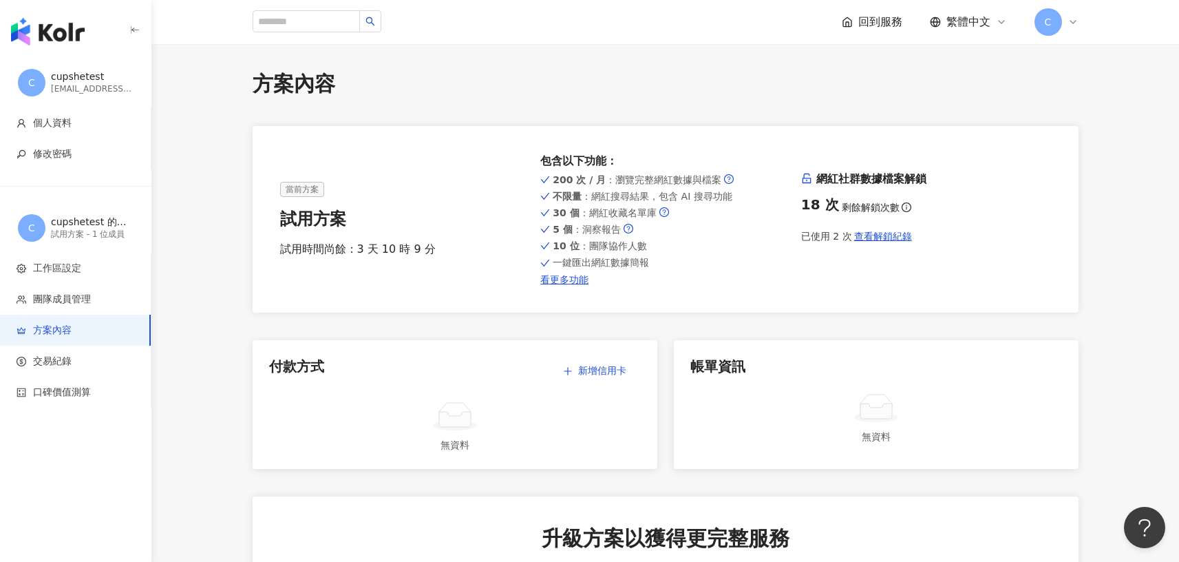
scroll to position [3, 0]
click at [41, 23] on img "button" at bounding box center [48, 32] width 74 height 28
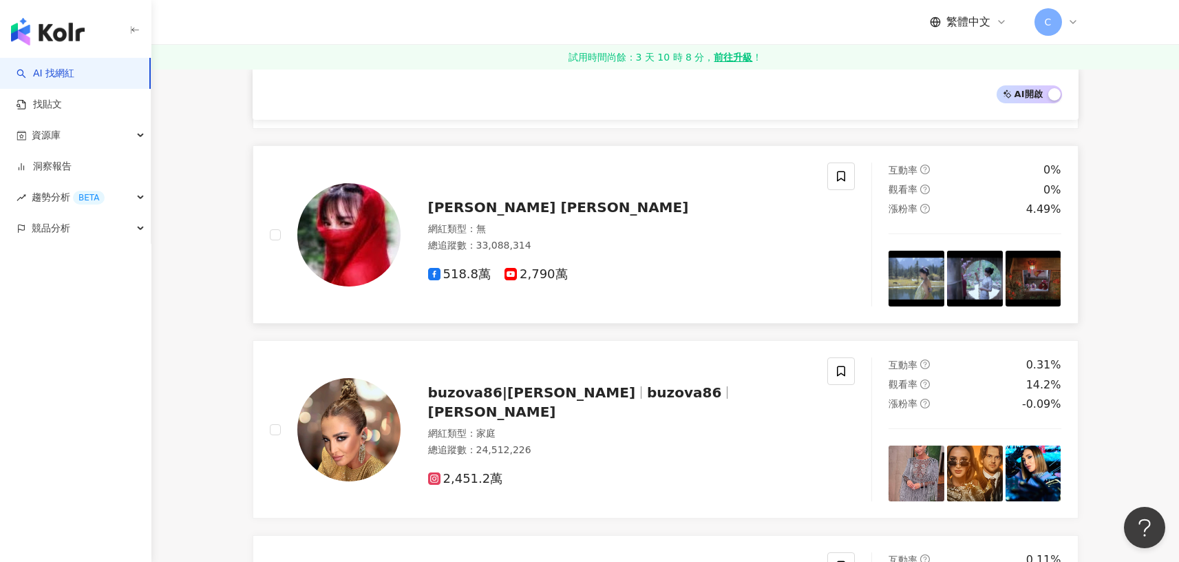
scroll to position [28, 0]
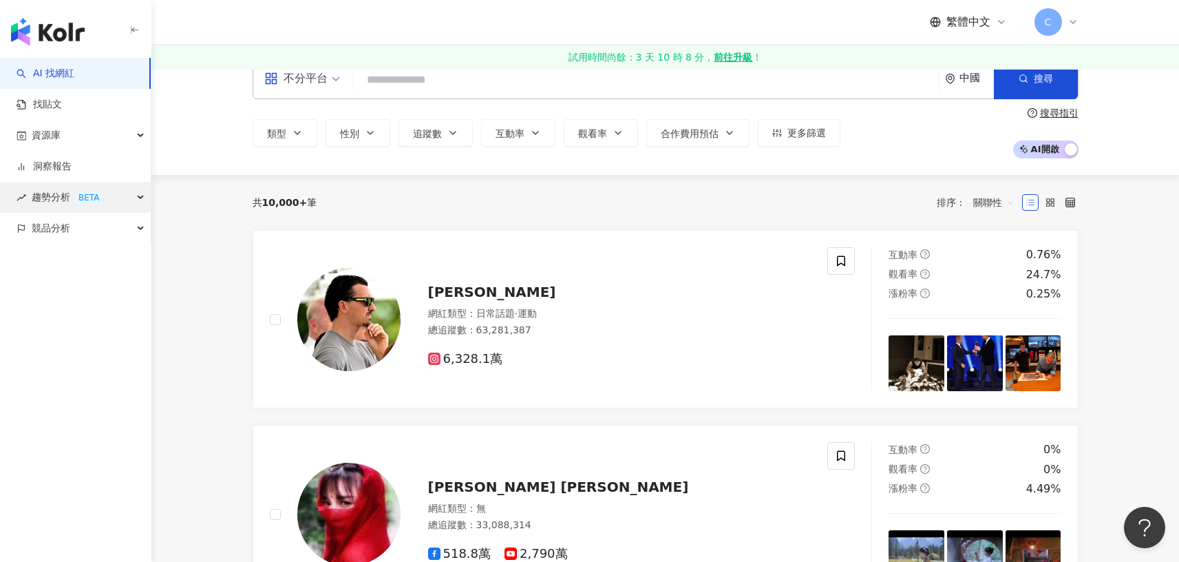
click at [111, 189] on div "趨勢分析 BETA" at bounding box center [75, 197] width 151 height 31
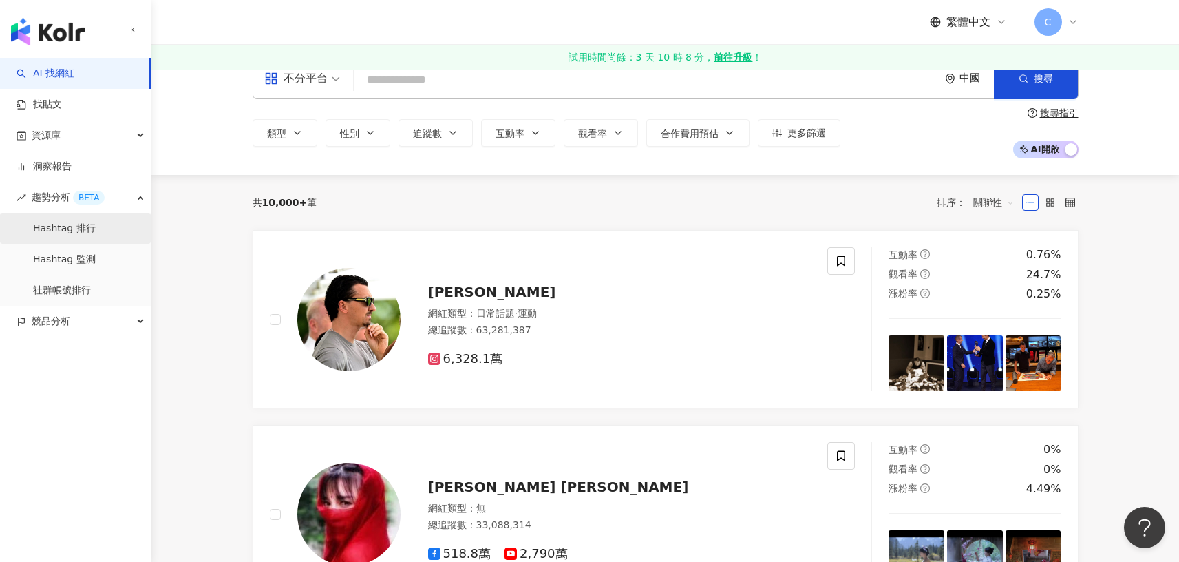
click at [96, 232] on link "Hashtag 排行" at bounding box center [64, 229] width 63 height 14
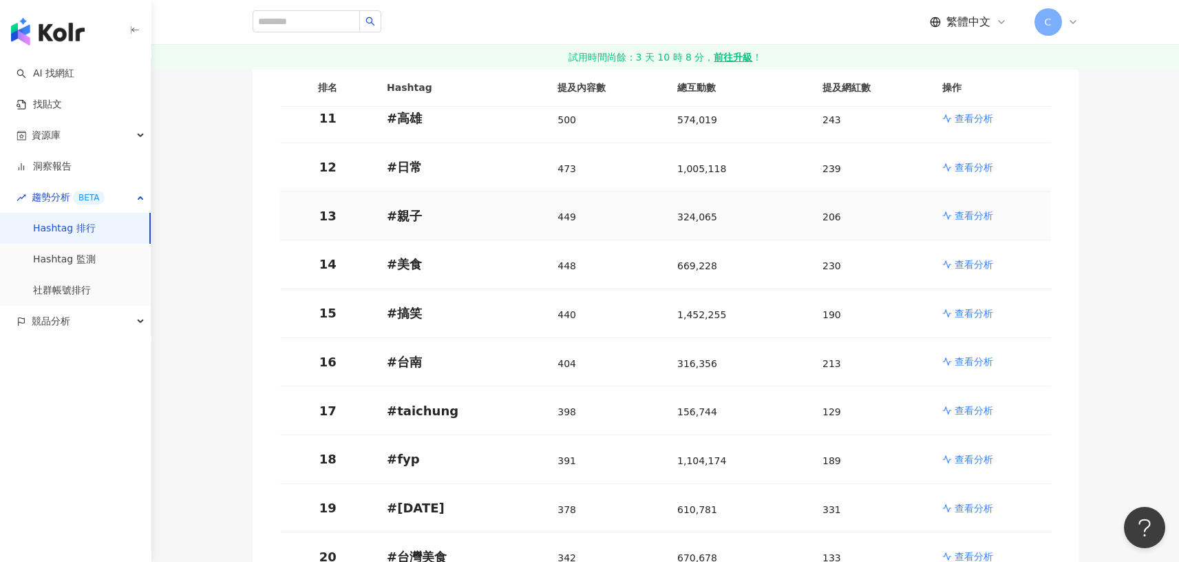
scroll to position [734, 0]
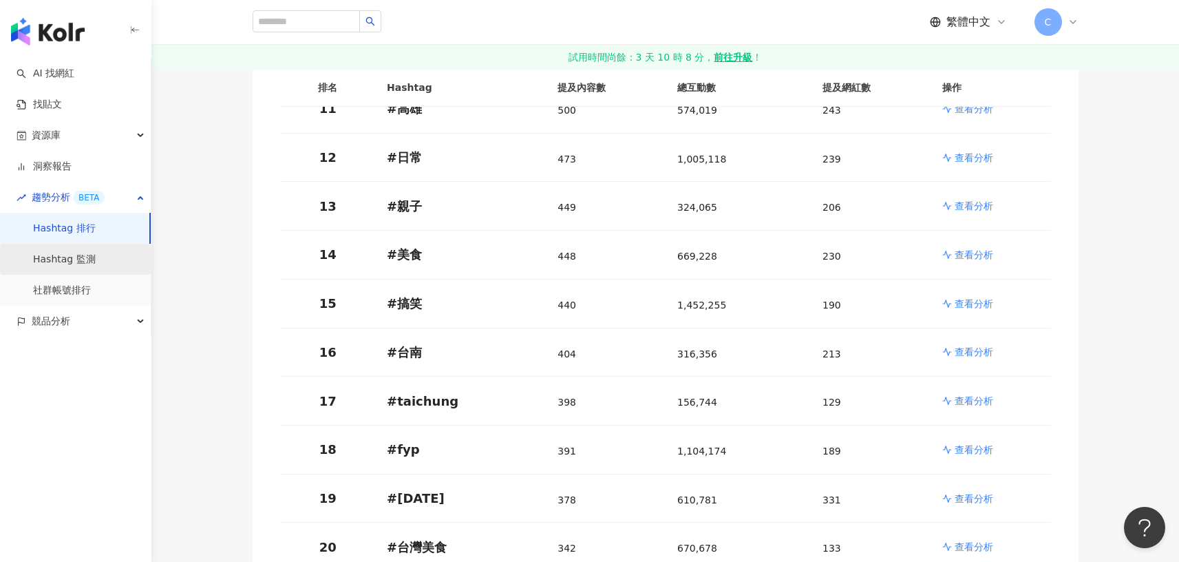
click at [74, 254] on link "Hashtag 監測" at bounding box center [64, 260] width 63 height 14
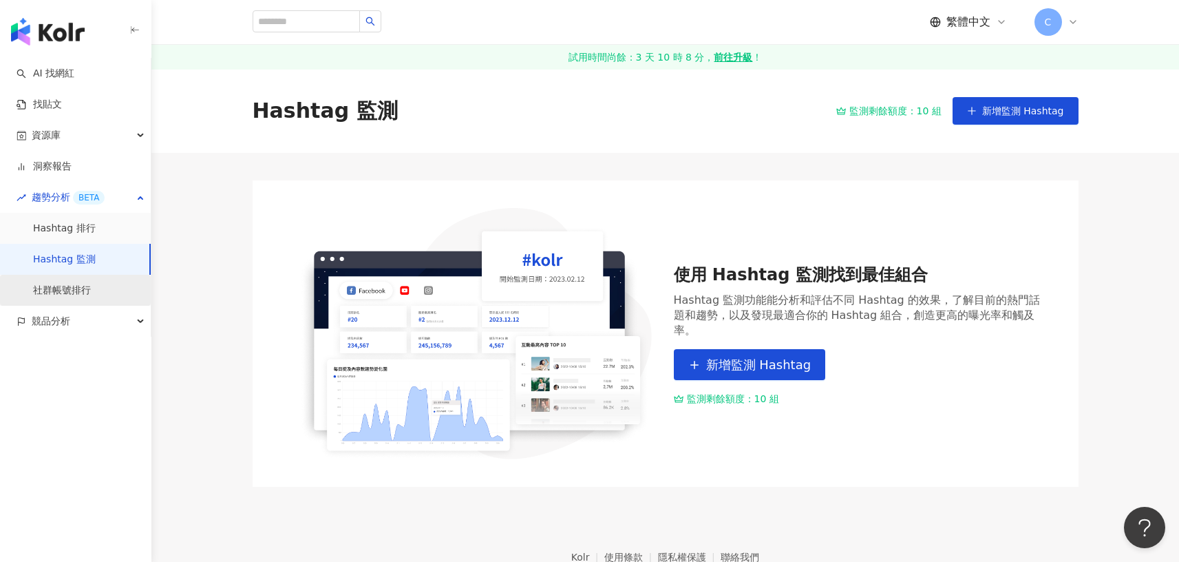
click at [91, 297] on link "社群帳號排行" at bounding box center [62, 291] width 58 height 14
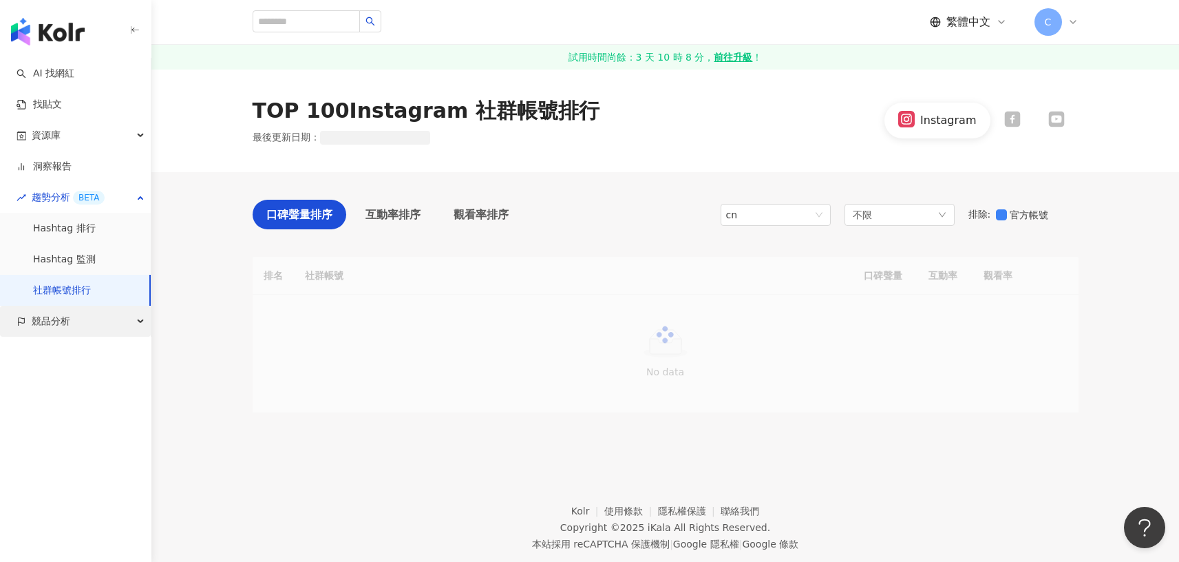
click at [78, 328] on div "競品分析" at bounding box center [75, 321] width 151 height 31
click at [87, 346] on link "品牌帳號分析" at bounding box center [62, 353] width 58 height 14
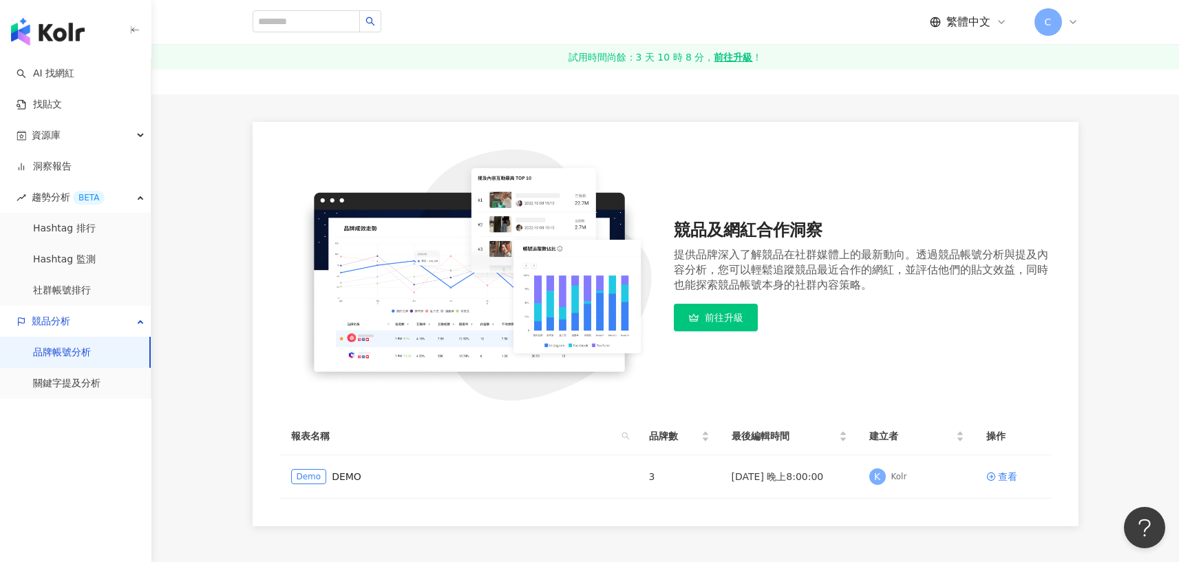
scroll to position [94, 0]
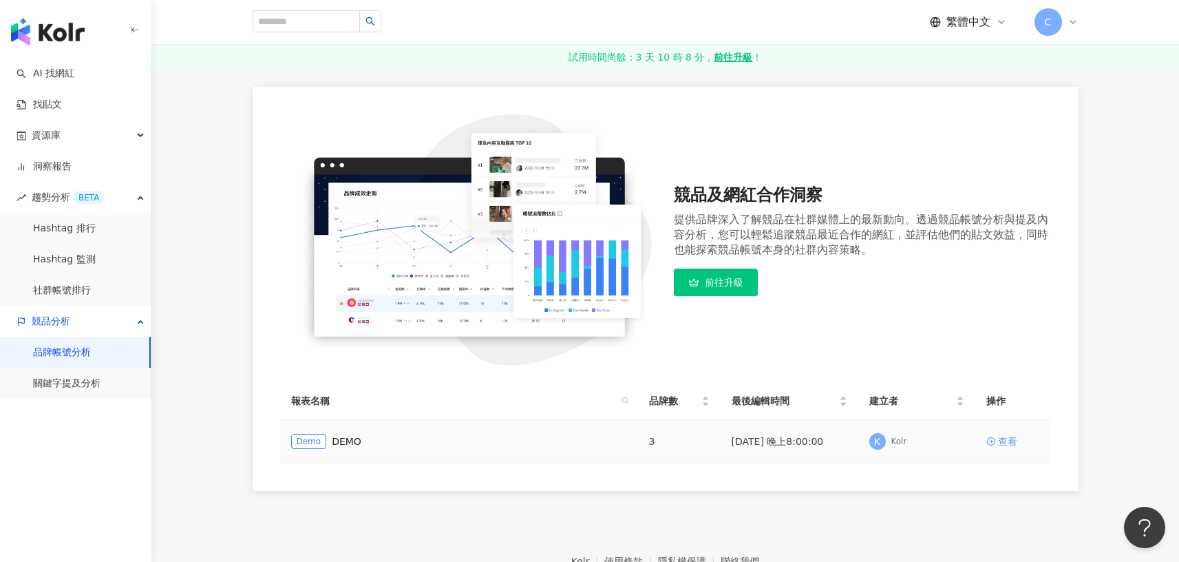
click at [1015, 442] on div "查看" at bounding box center [1007, 441] width 19 height 15
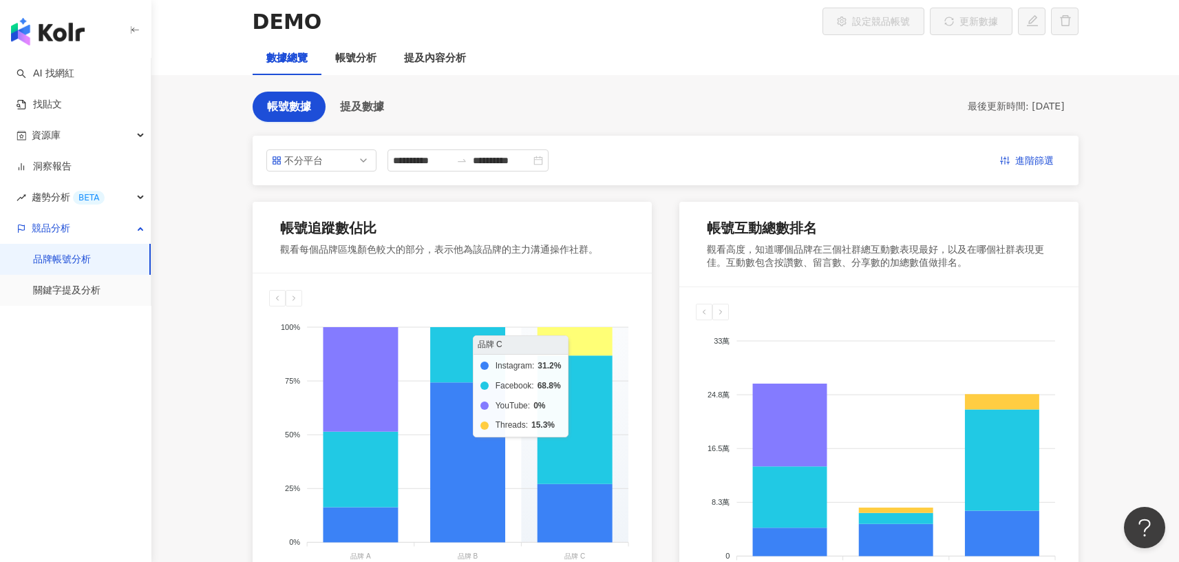
scroll to position [103, 0]
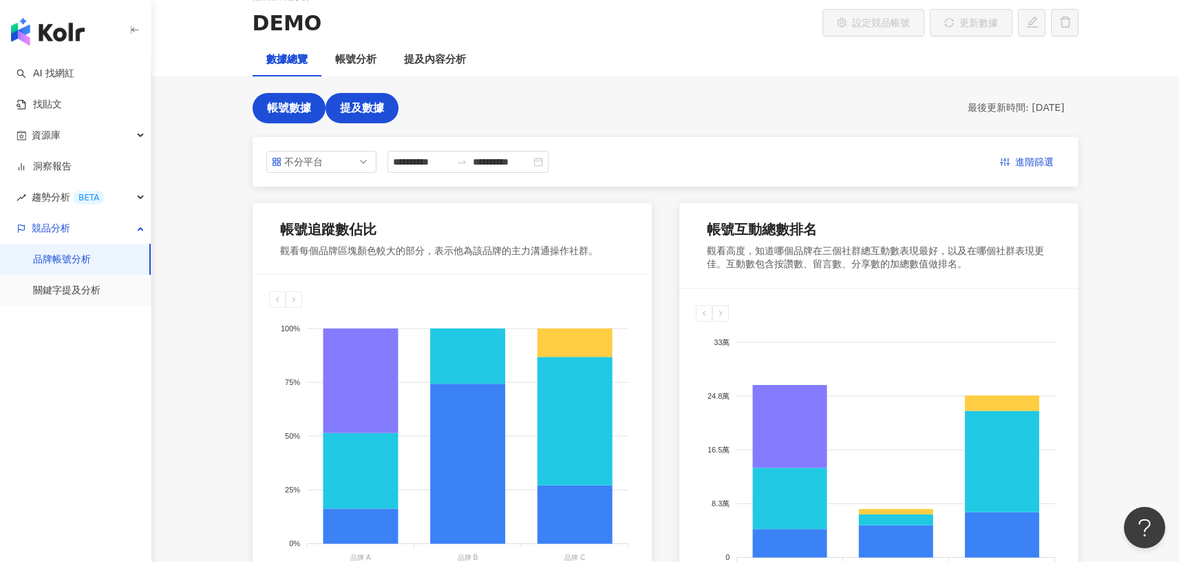
click at [370, 117] on button "提及數據" at bounding box center [362, 108] width 73 height 30
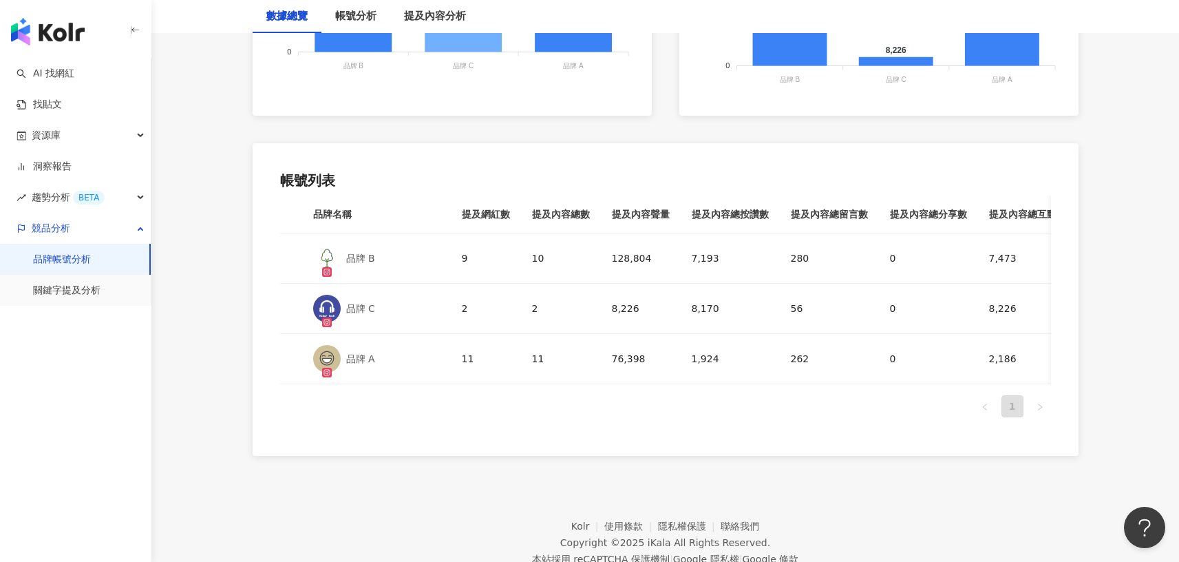
scroll to position [622, 0]
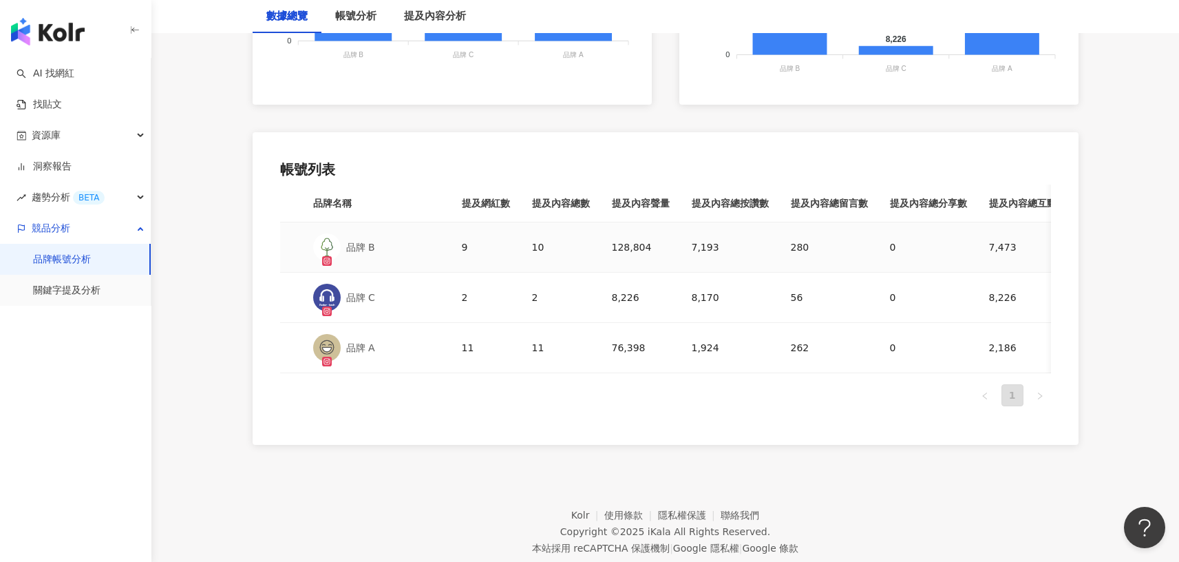
click at [463, 249] on div "9" at bounding box center [486, 247] width 48 height 15
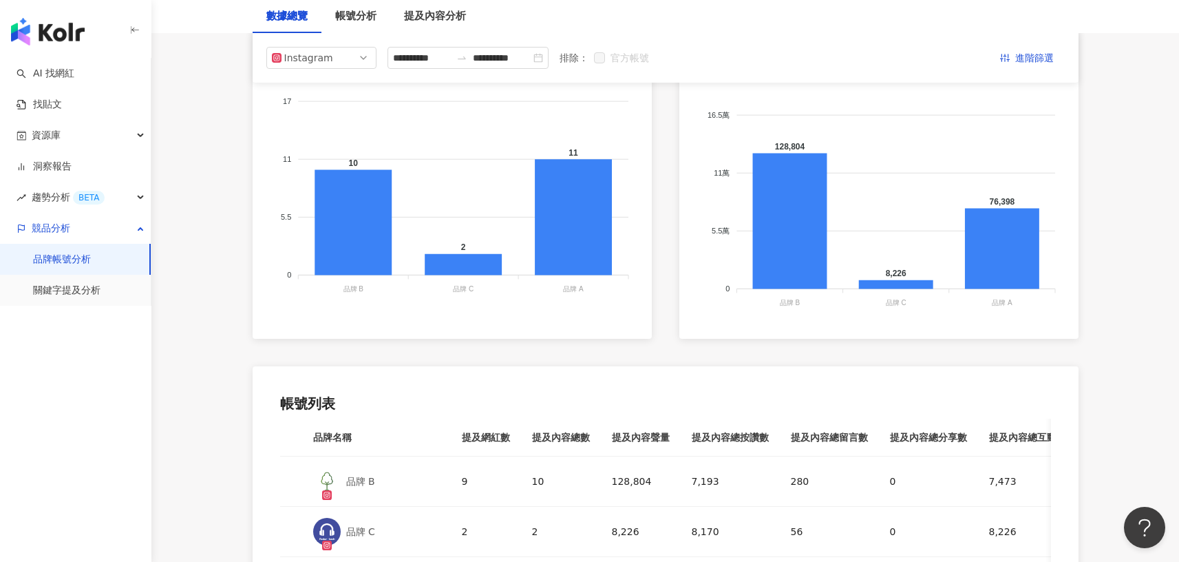
scroll to position [0, 0]
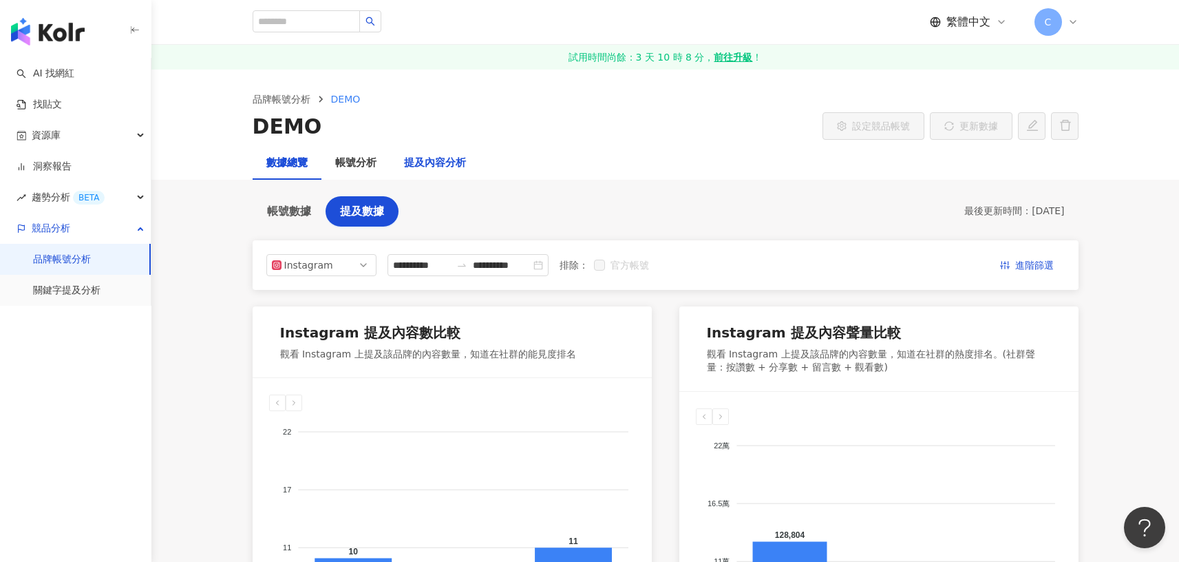
click at [438, 171] on div "提及內容分析" at bounding box center [435, 163] width 62 height 17
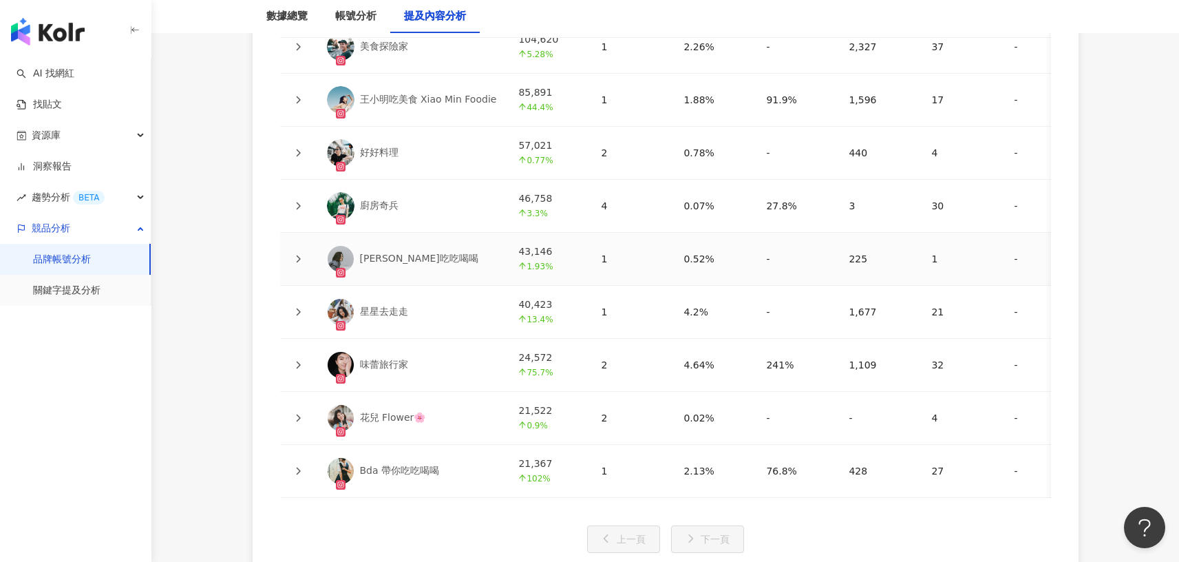
scroll to position [3483, 0]
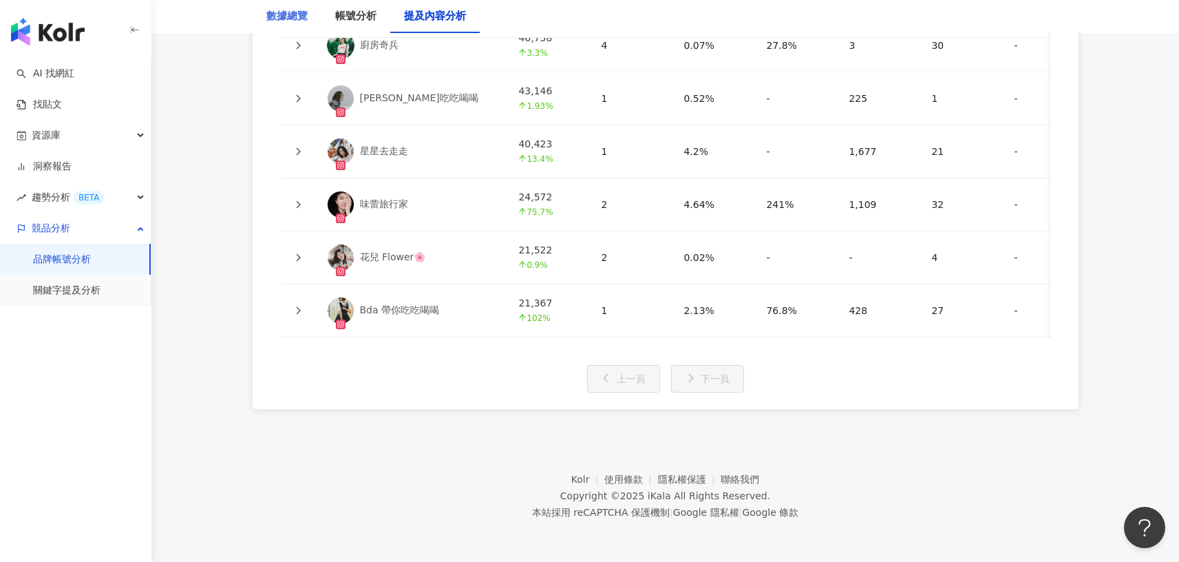
drag, startPoint x: 93, startPoint y: 275, endPoint x: 266, endPoint y: 0, distance: 325.1
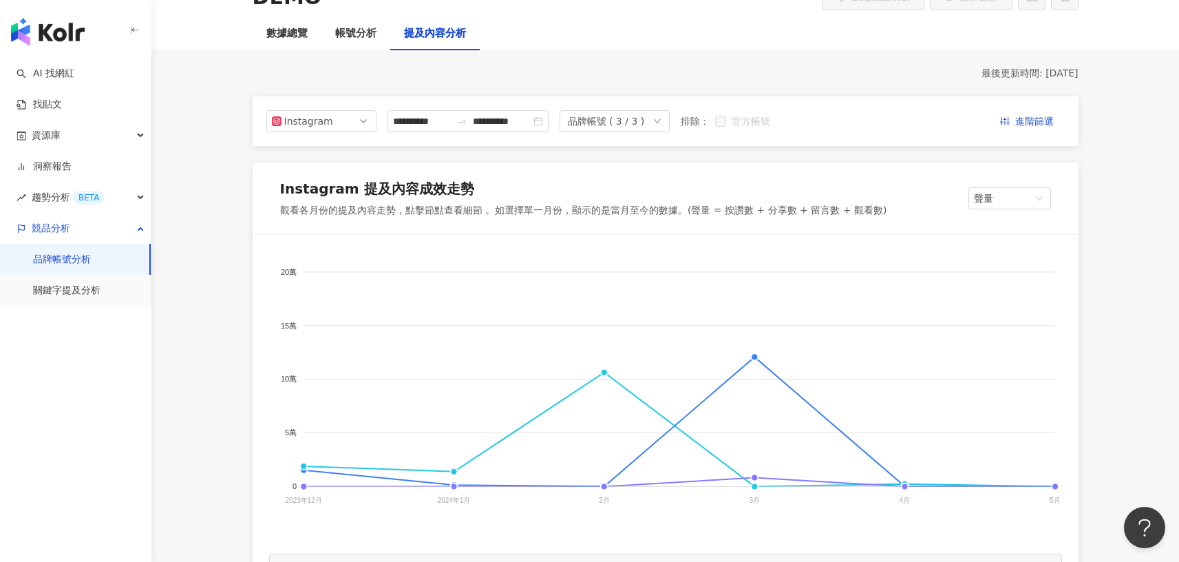
scroll to position [69, 0]
